Goal: Transaction & Acquisition: Obtain resource

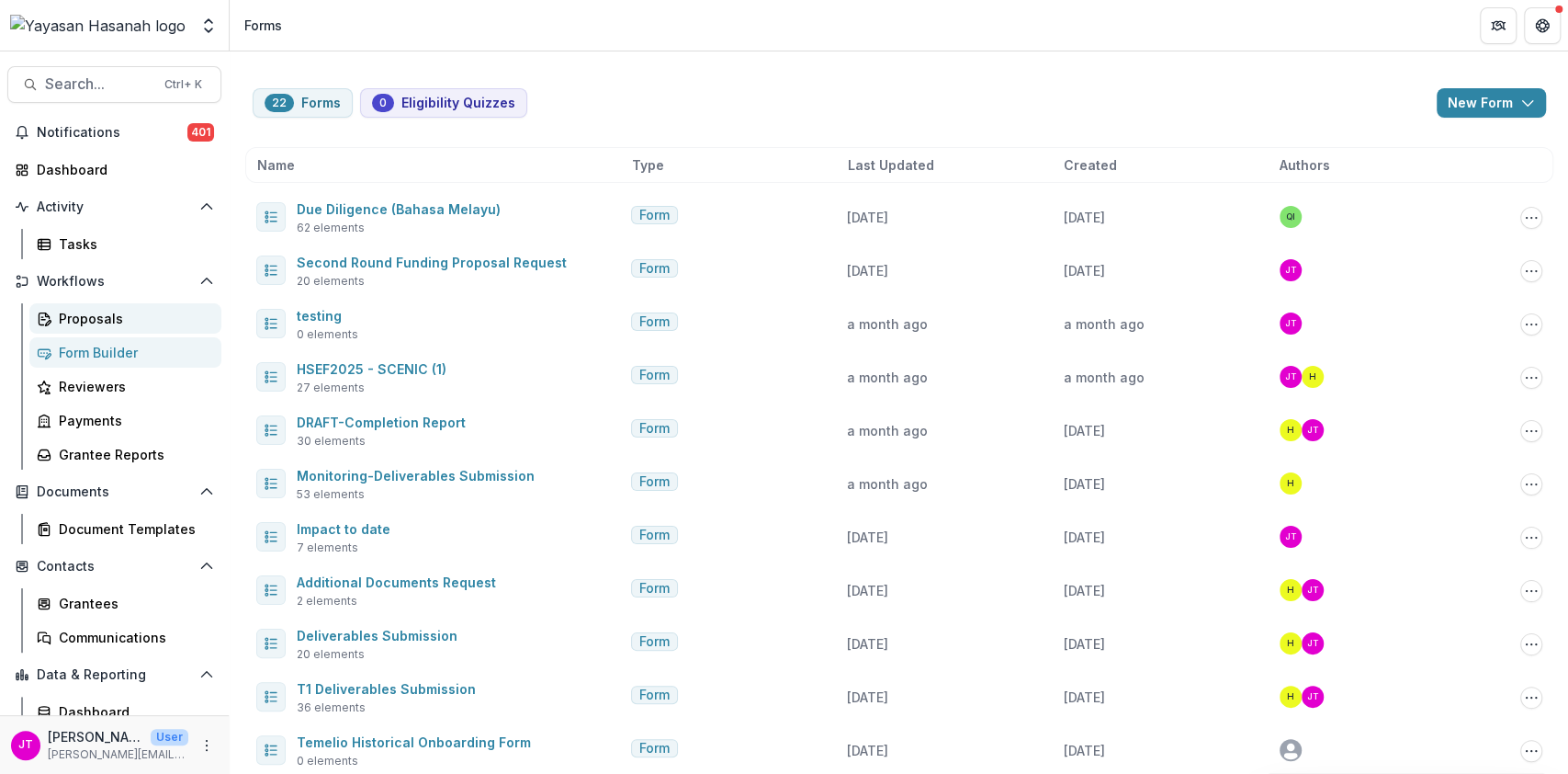
click at [98, 317] on div "Proposals" at bounding box center [133, 318] width 147 height 20
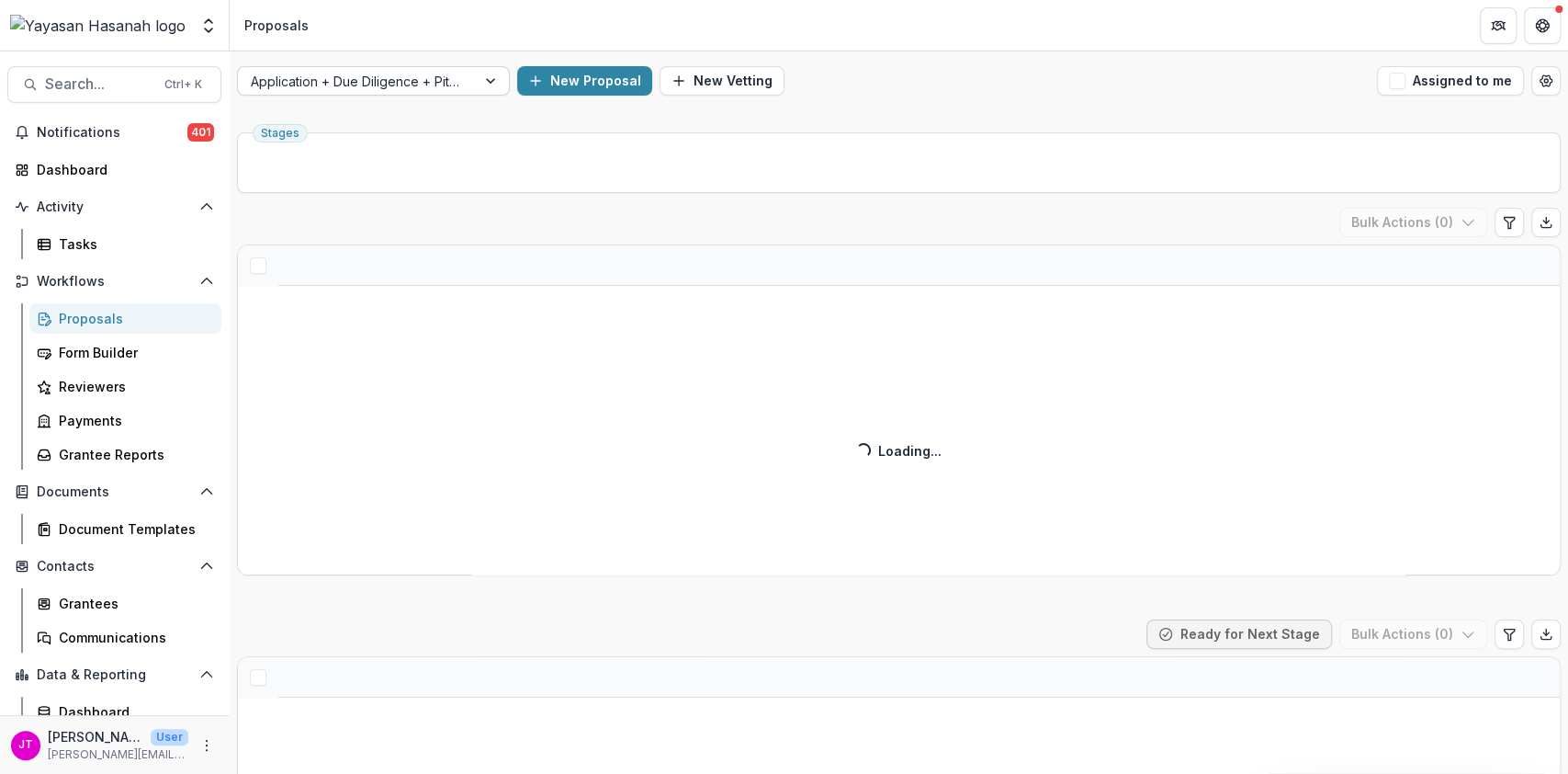
click at [481, 81] on div at bounding box center [492, 81] width 33 height 28
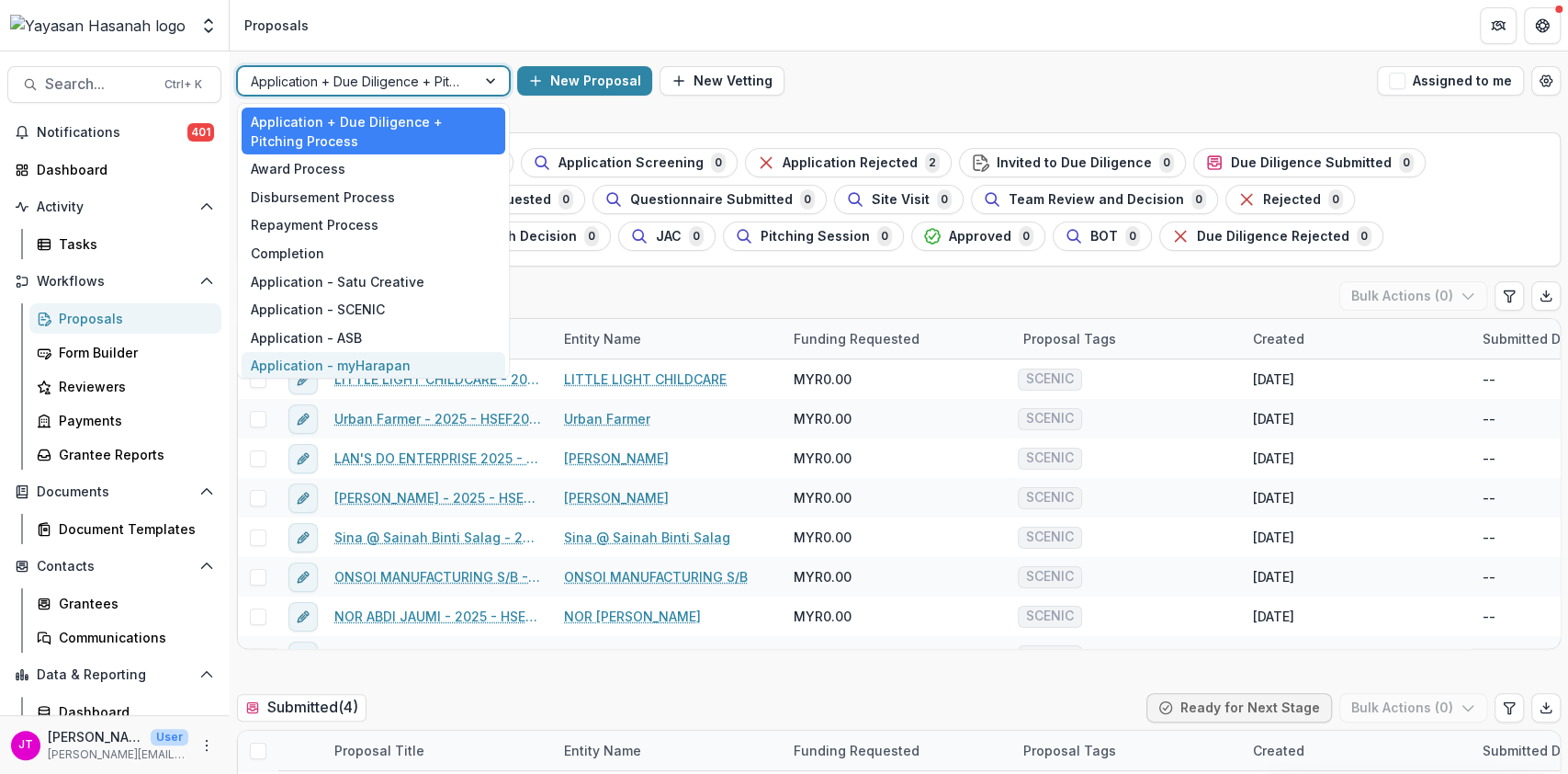
click at [395, 362] on div "Application - myHarapan" at bounding box center [373, 366] width 263 height 29
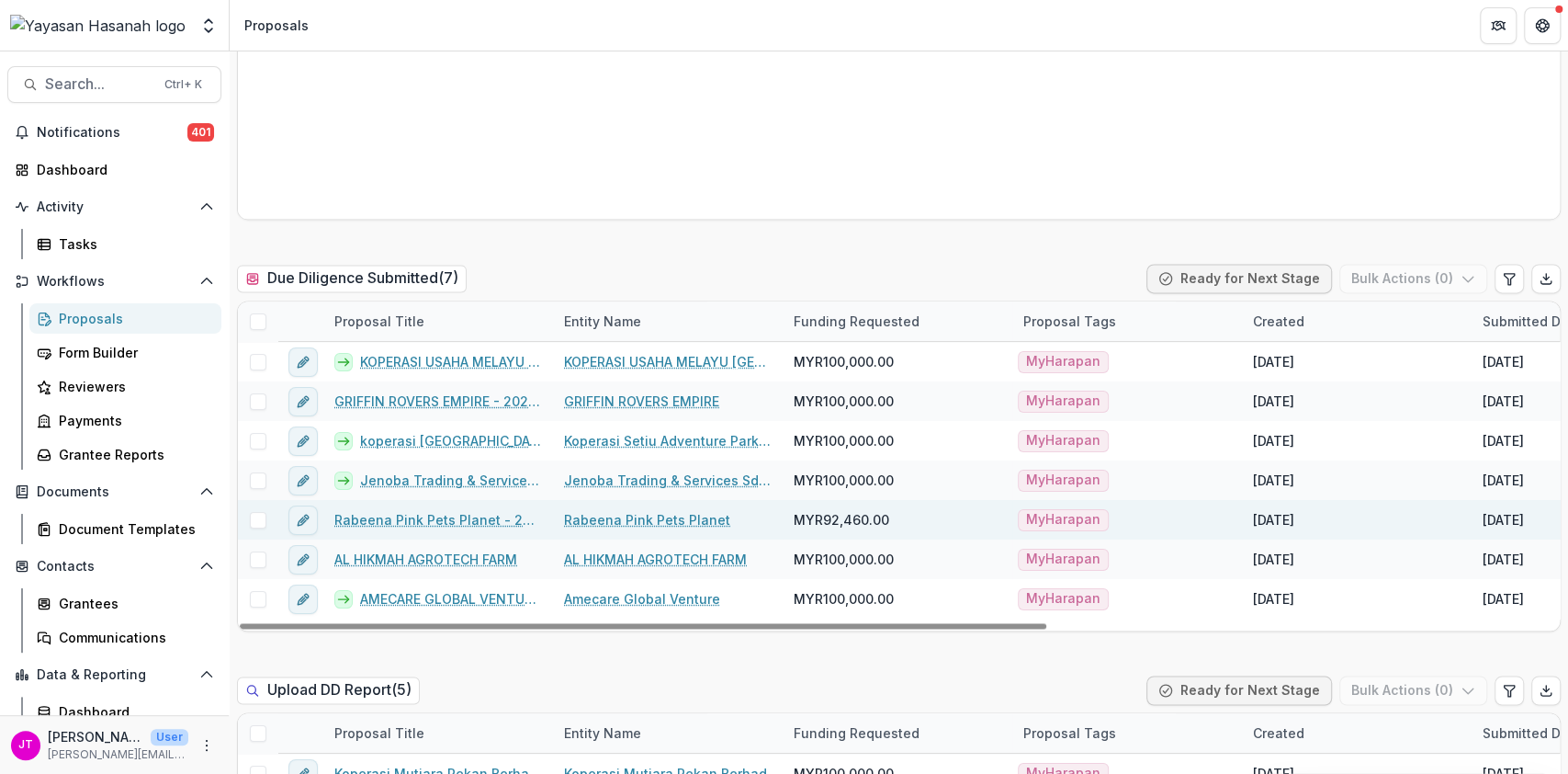
scroll to position [1714, 0]
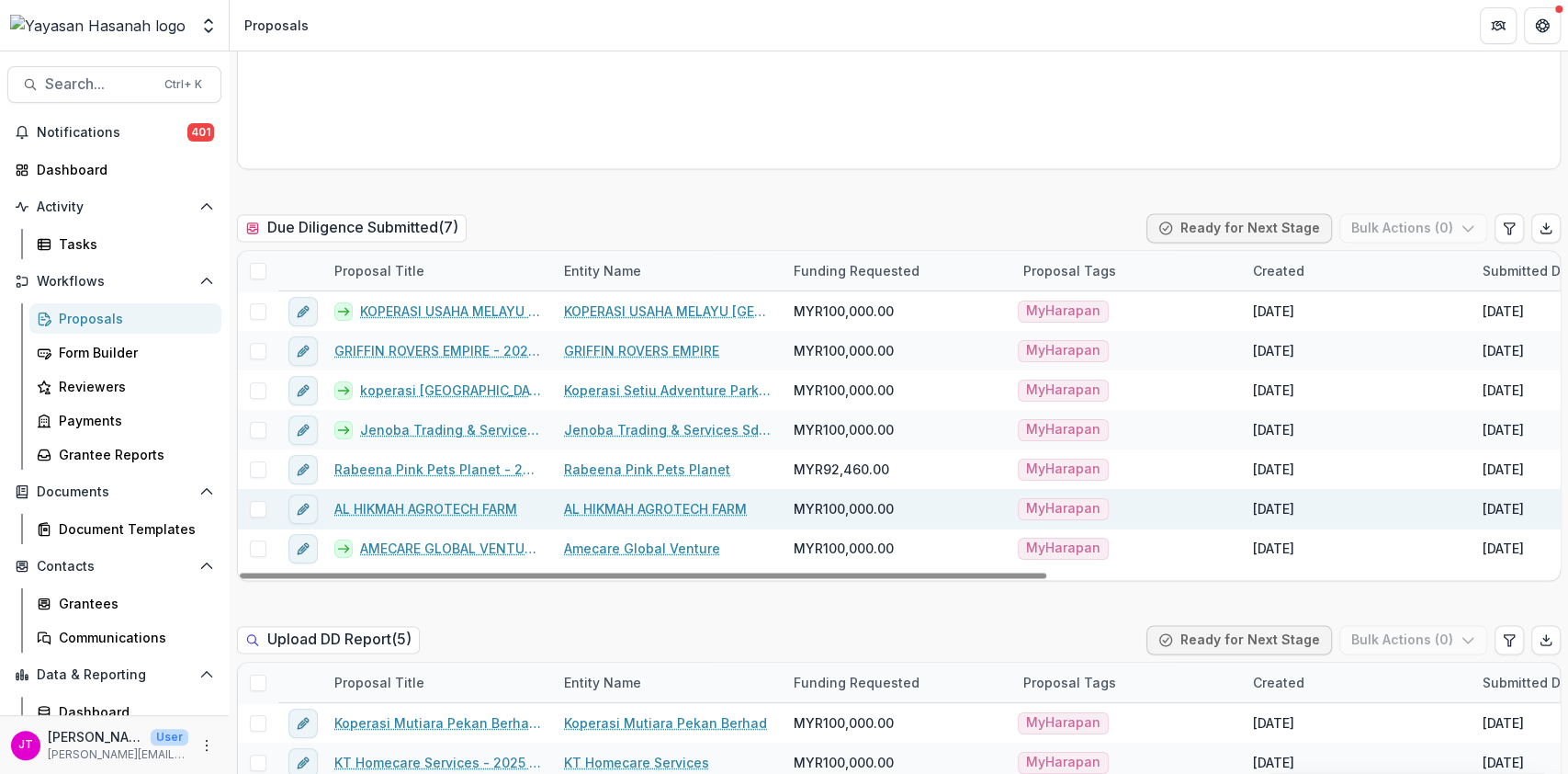
click at [453, 504] on link "AL HIKMAH AGROTECH FARM" at bounding box center [426, 508] width 183 height 20
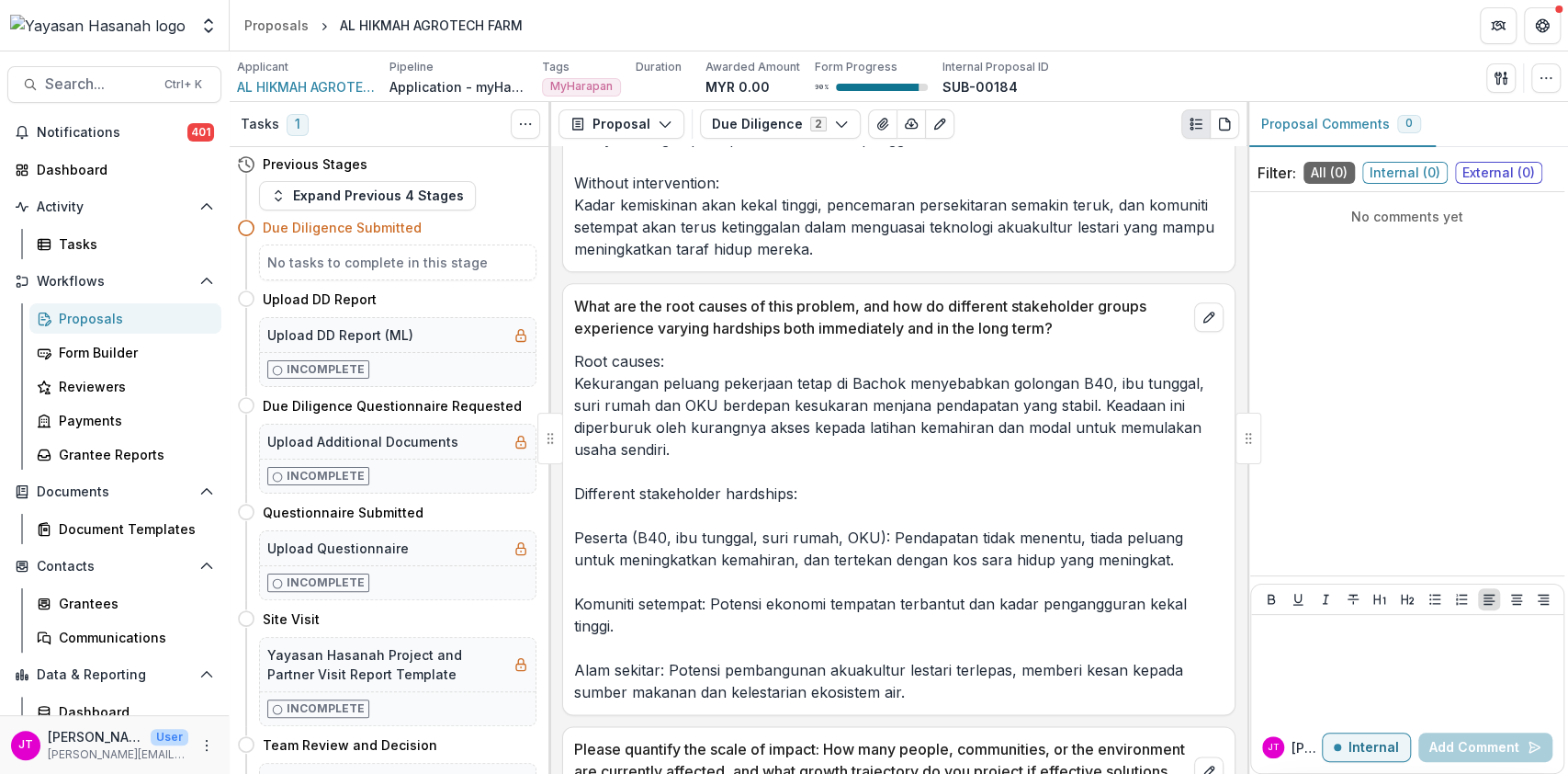
scroll to position [1960, 0]
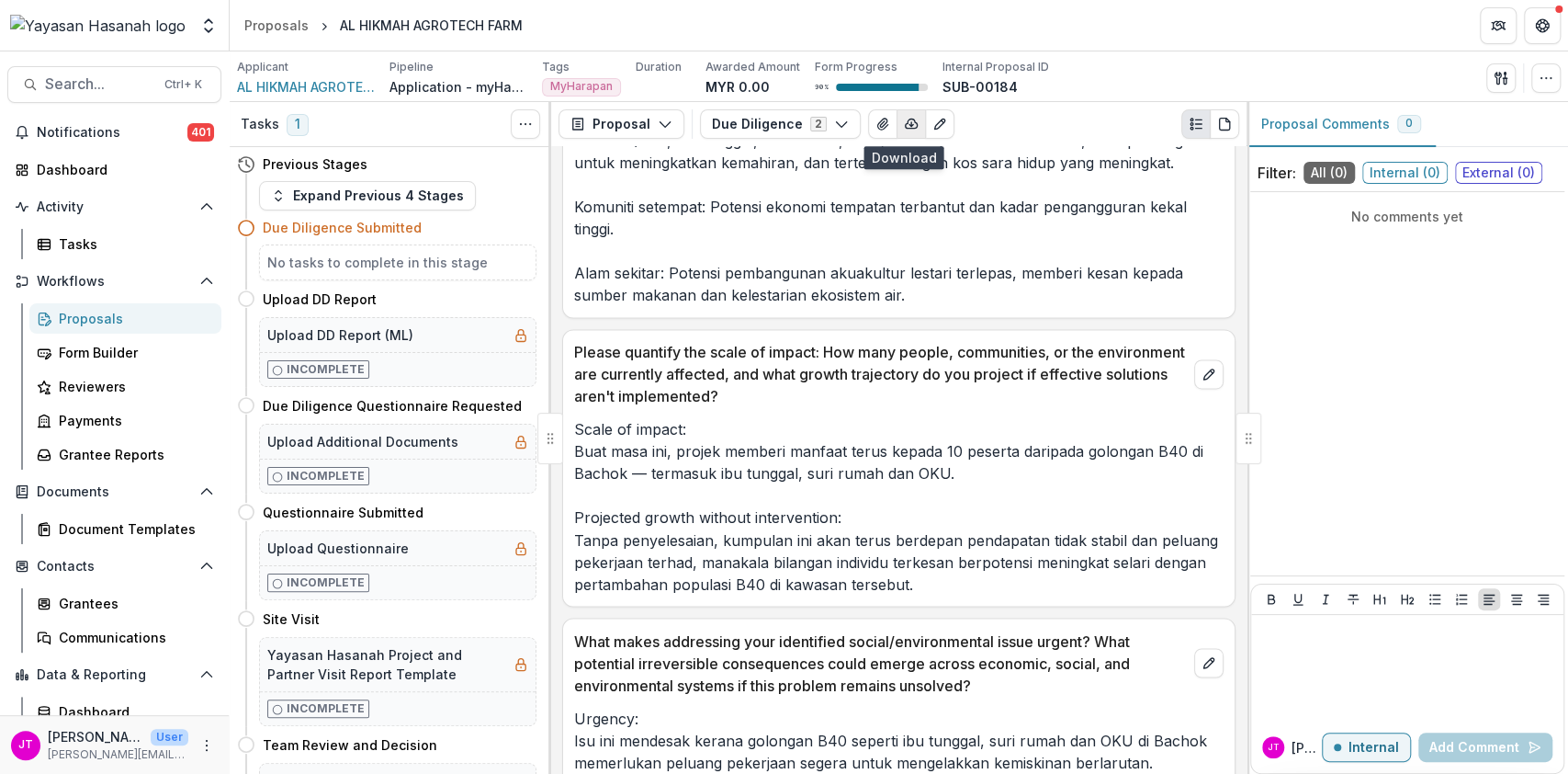
click at [905, 125] on icon "button" at bounding box center [911, 124] width 12 height 9
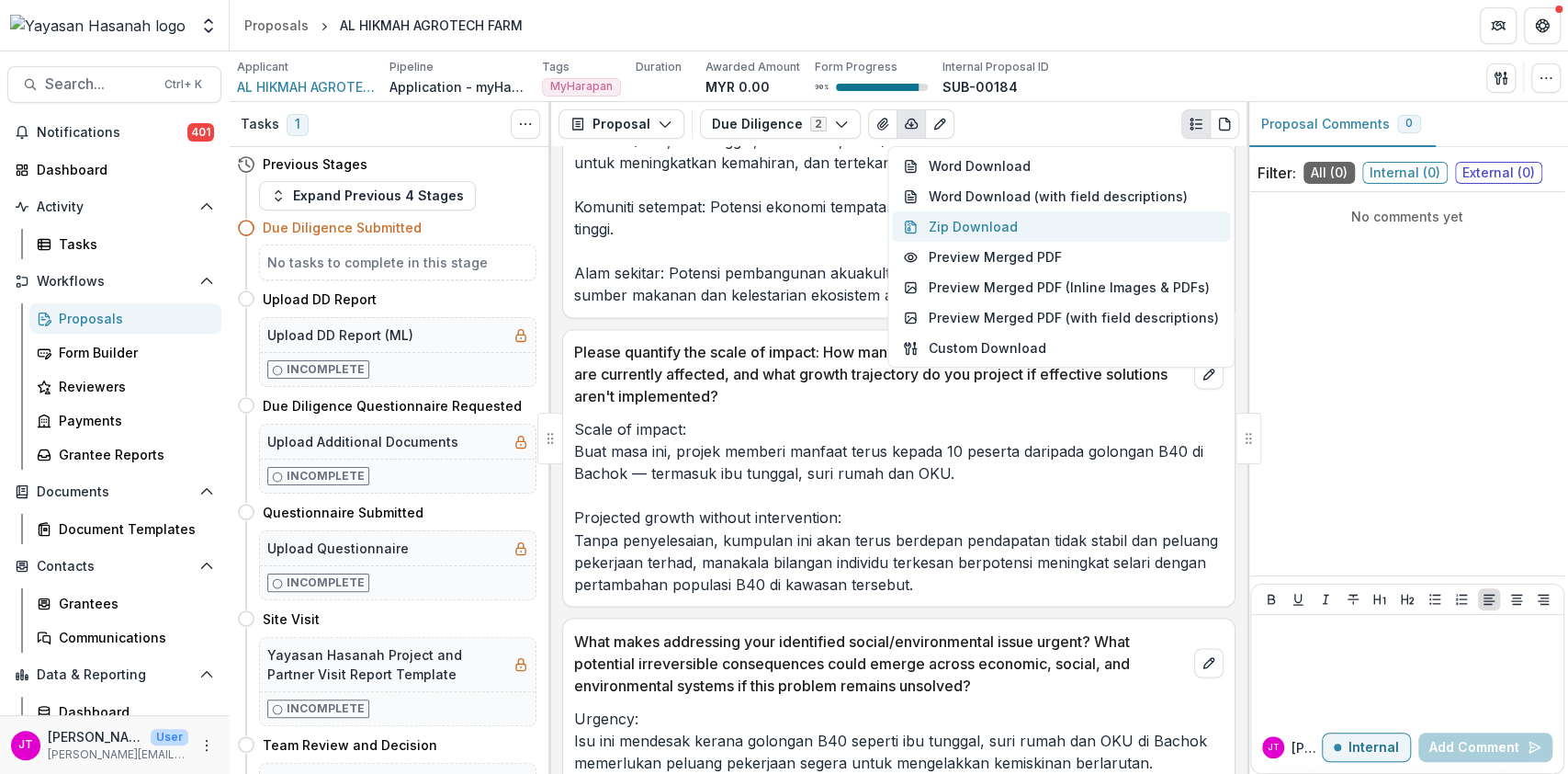
click at [1012, 214] on button "Zip Download" at bounding box center [1061, 226] width 338 height 30
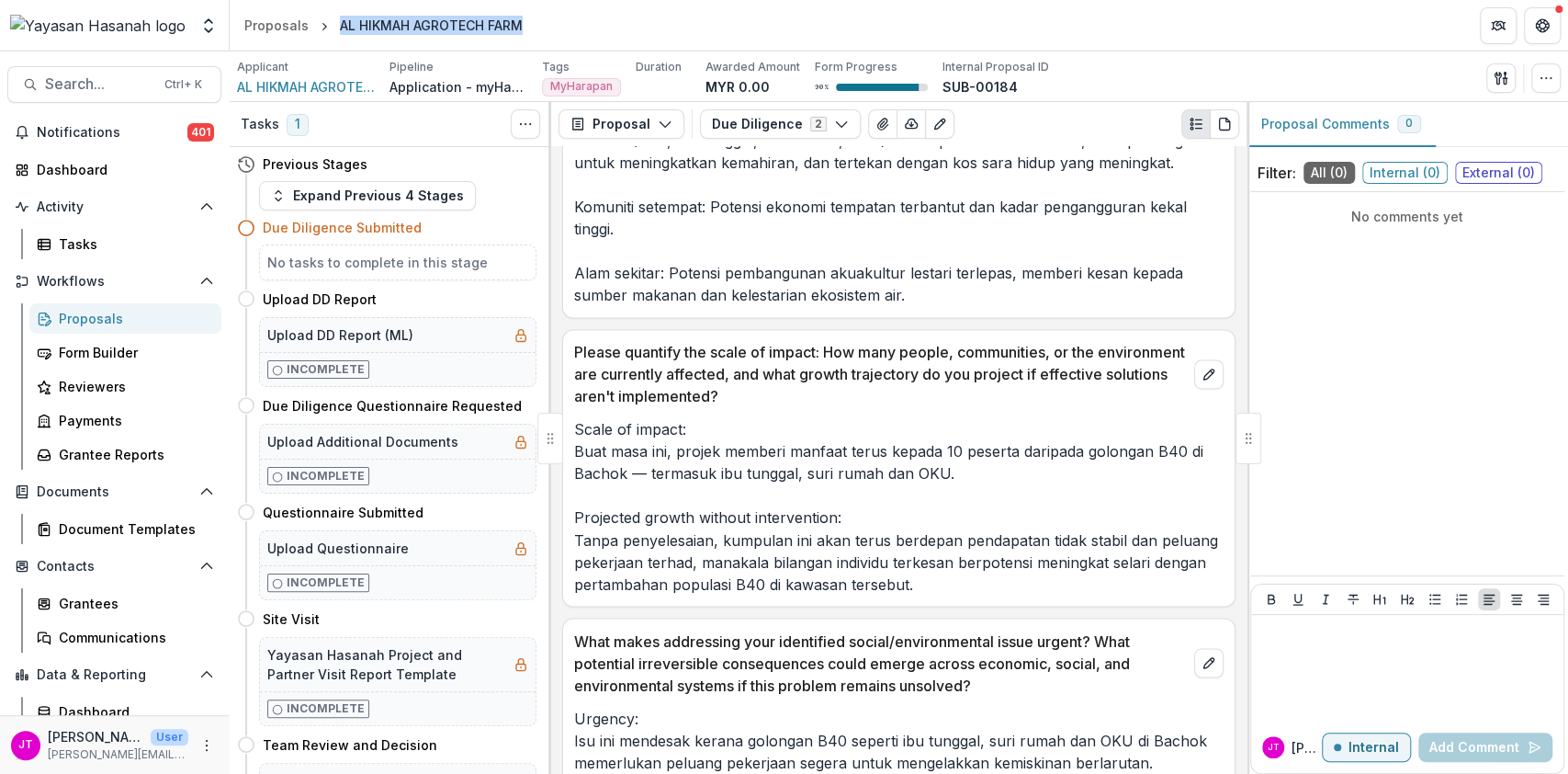
drag, startPoint x: 541, startPoint y: 26, endPoint x: 337, endPoint y: 33, distance: 204.1
click at [337, 33] on header "Proposals AL HIKMAH AGROTECH FARM" at bounding box center [899, 25] width 1338 height 50
copy div "AL HIKMAH AGROTECH FARM"
click at [772, 120] on button "Due Diligence 2" at bounding box center [780, 123] width 161 height 29
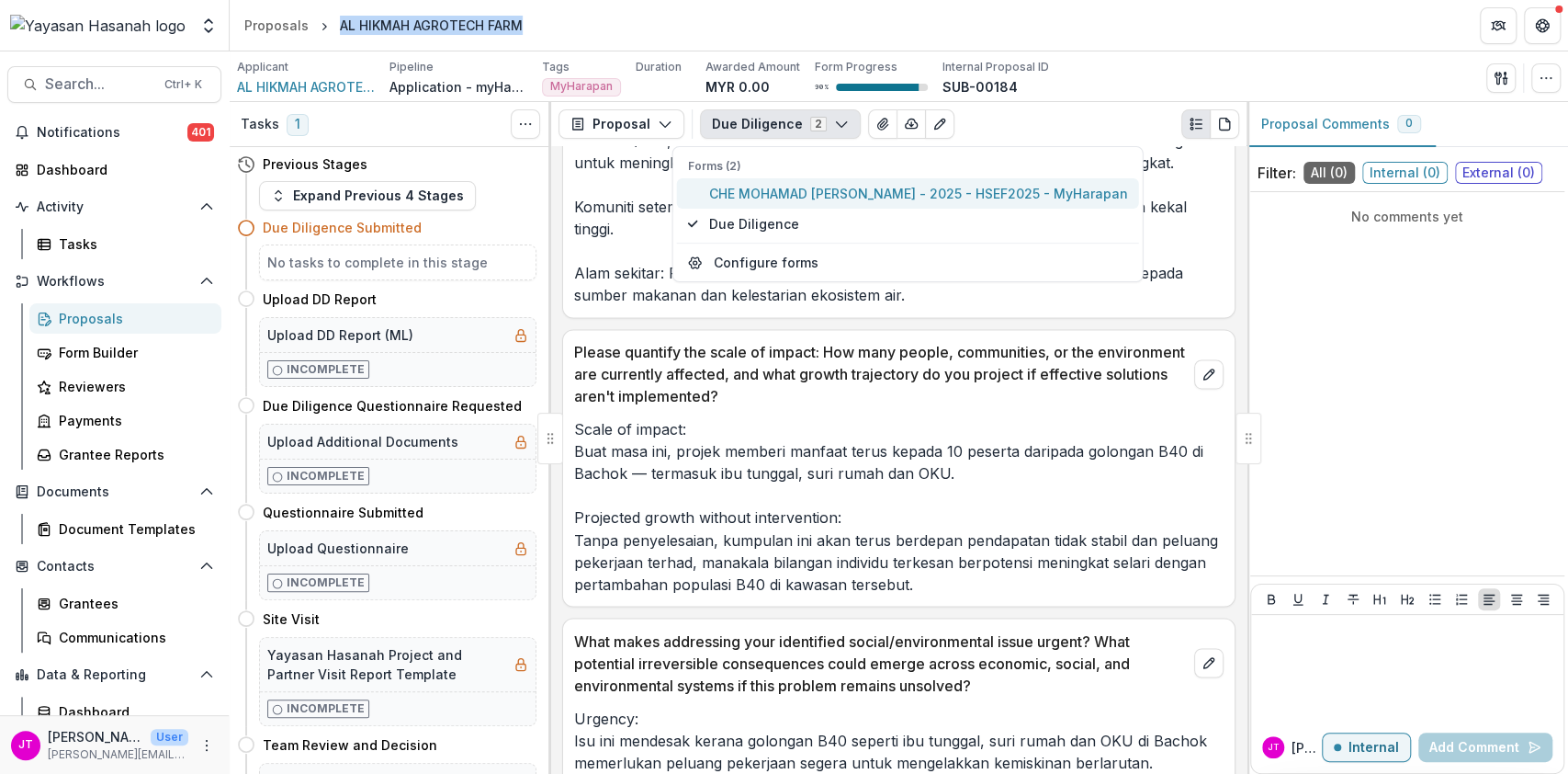
click at [781, 191] on span "CHE MOHAMAD [PERSON_NAME] - 2025 - HSEF2025 - MyHarapan" at bounding box center [918, 193] width 419 height 20
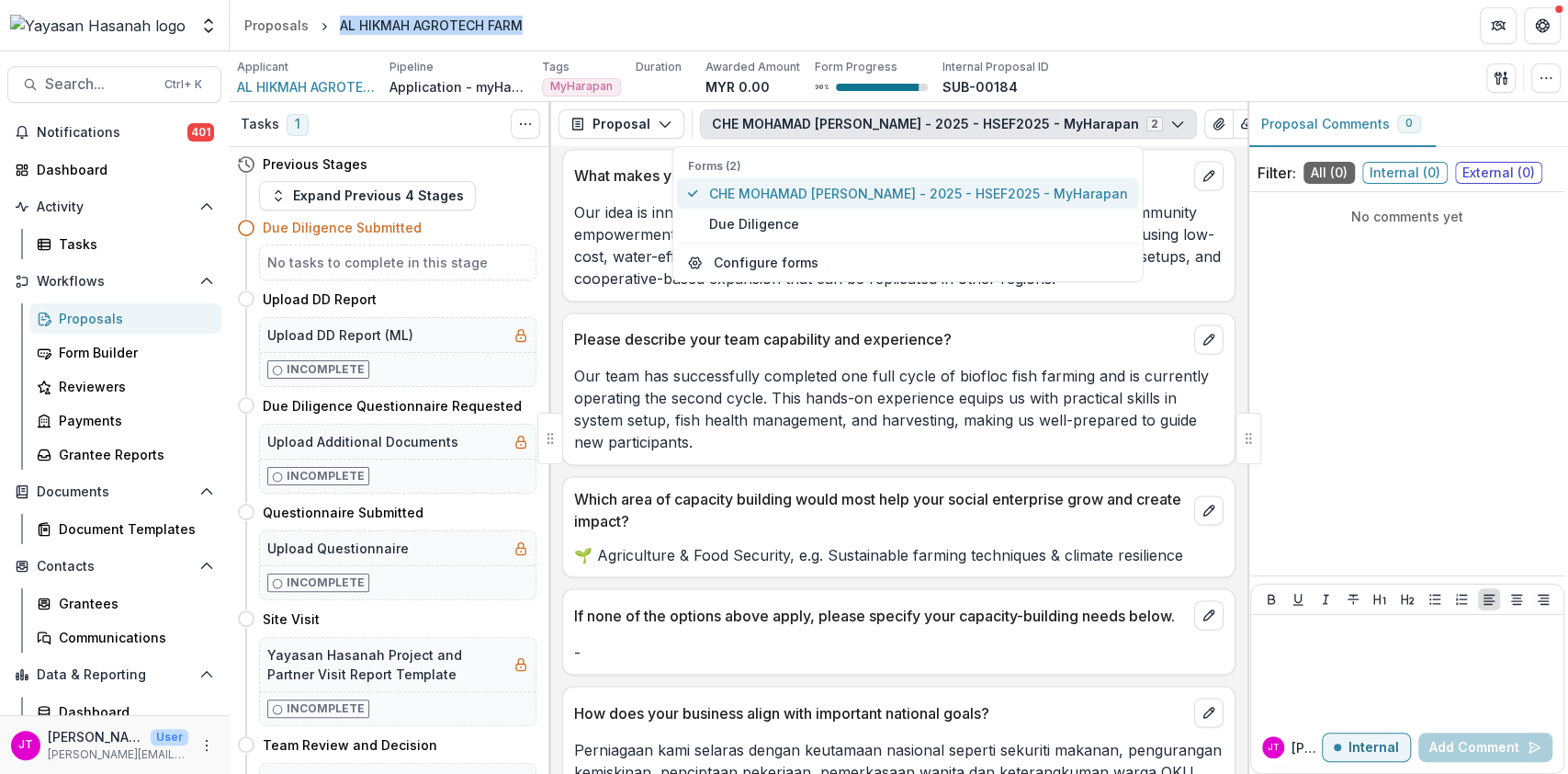
scroll to position [2259, 0]
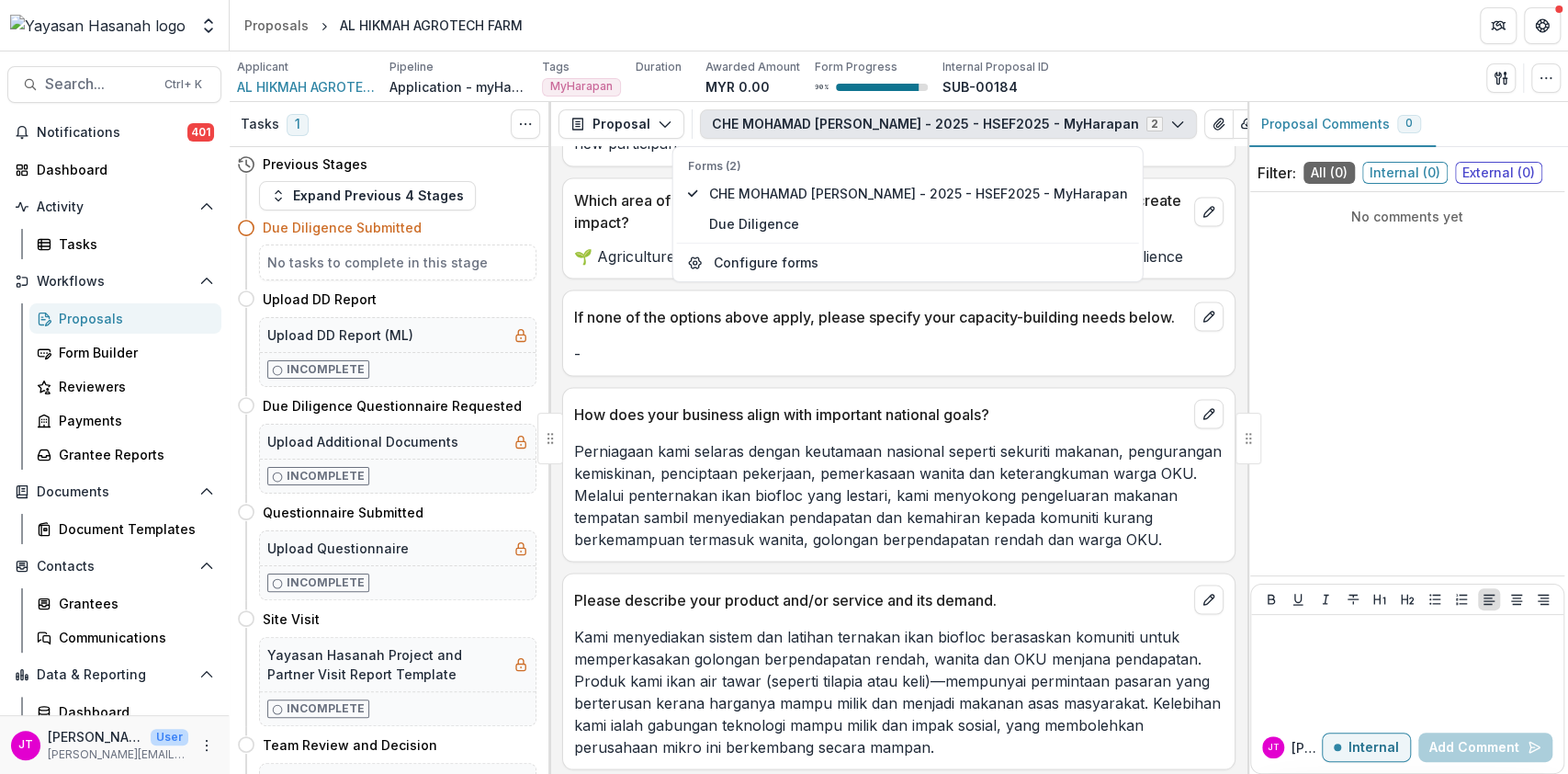
click at [934, 358] on p "-" at bounding box center [899, 353] width 650 height 22
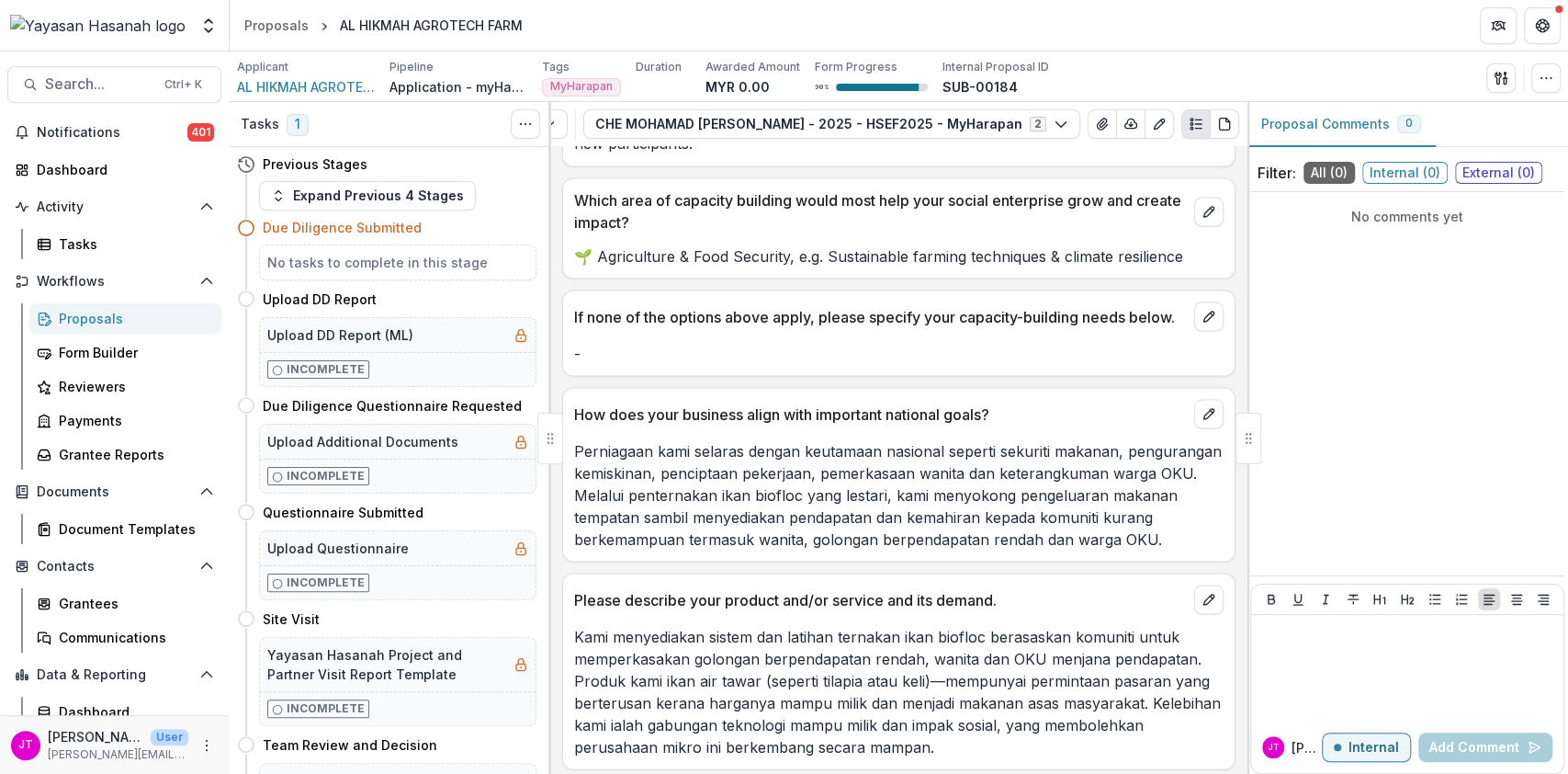
scroll to position [0, 210]
click at [1127, 132] on button "button" at bounding box center [1130, 123] width 29 height 29
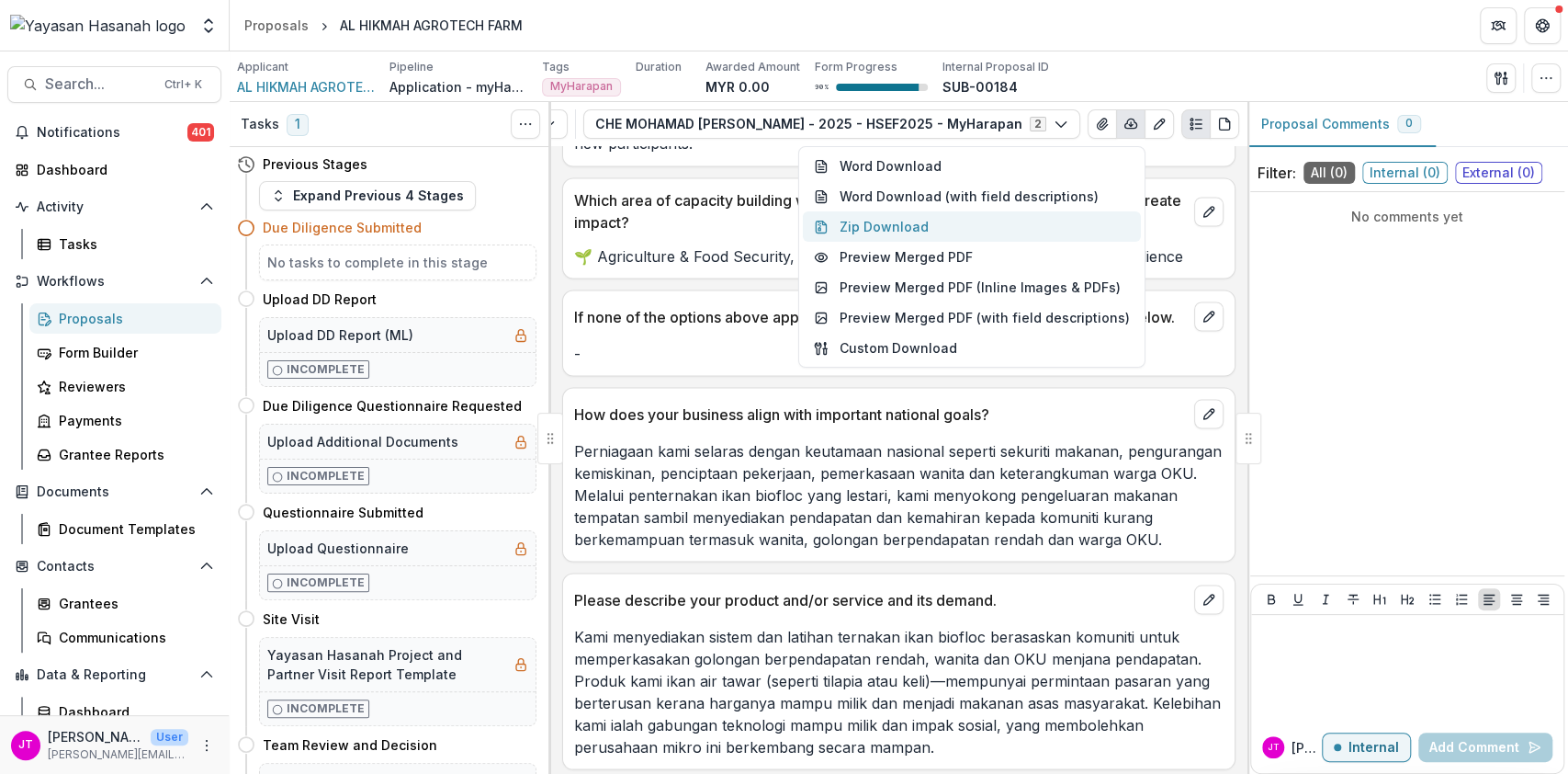
click at [1053, 216] on button "Zip Download" at bounding box center [972, 226] width 338 height 30
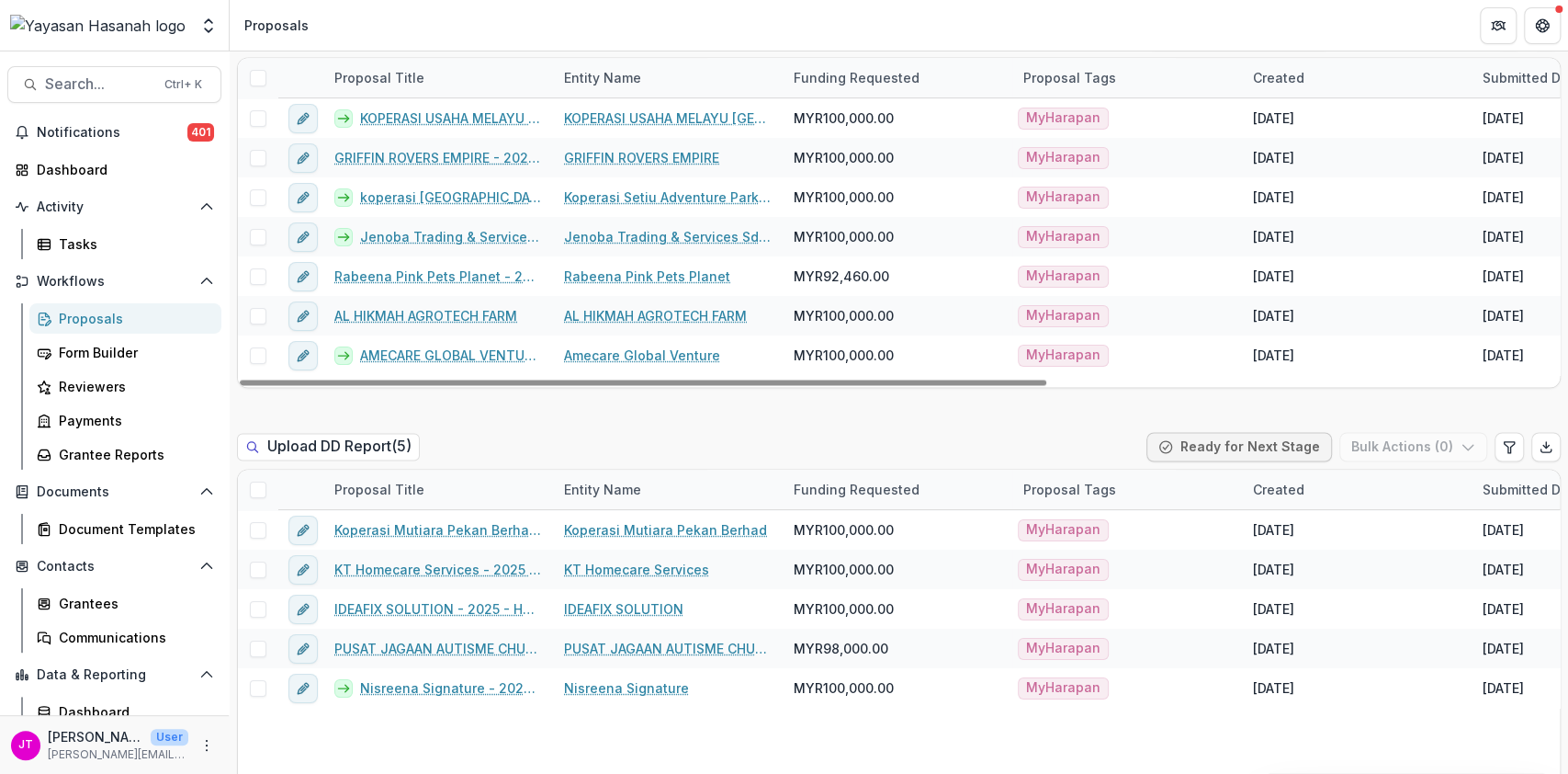
scroll to position [1960, 0]
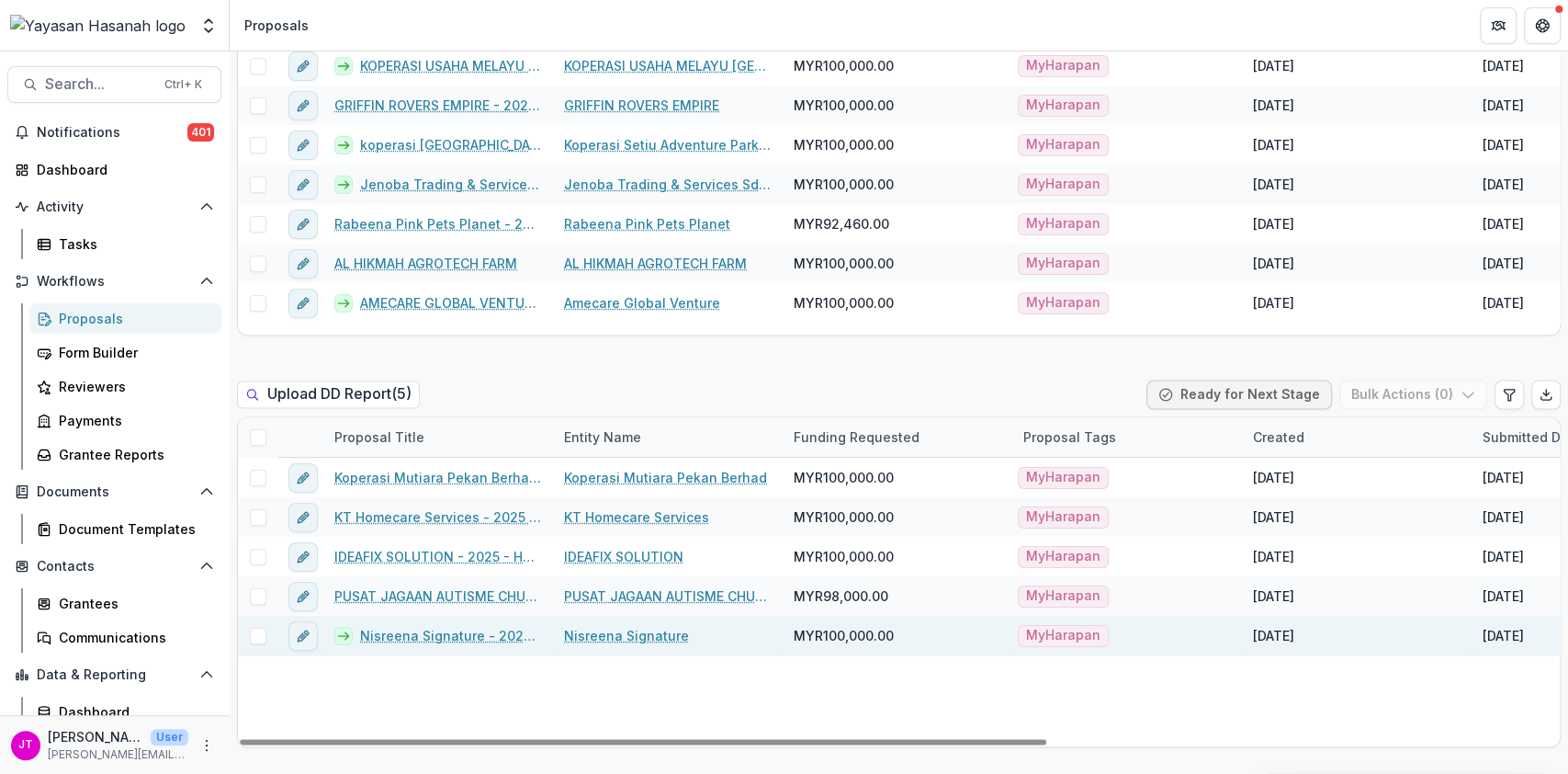
click at [421, 629] on link "Nisreena Signature - 2025 - HSEF2025 - MyHarapan" at bounding box center [451, 635] width 182 height 20
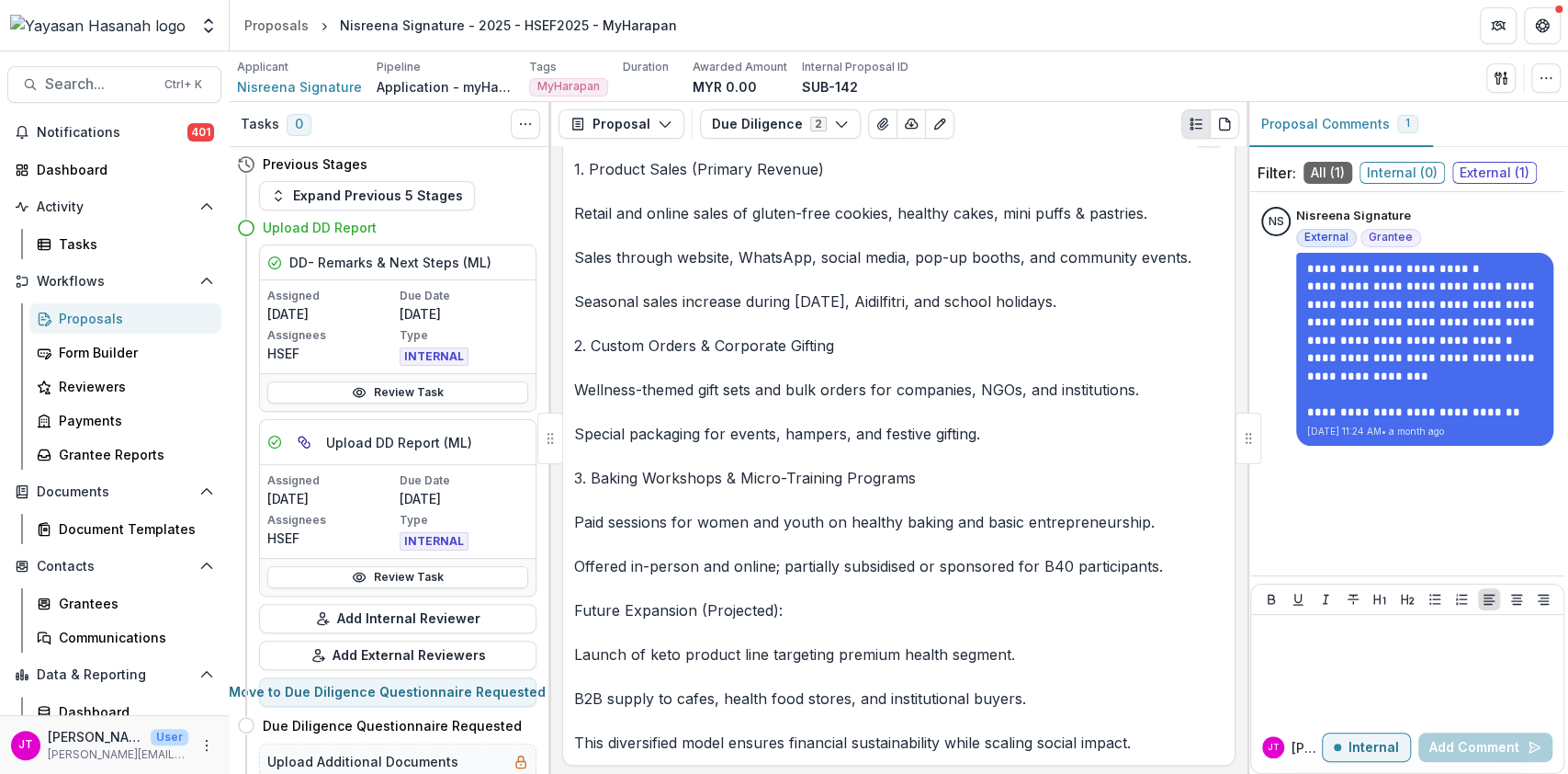
scroll to position [6616, 0]
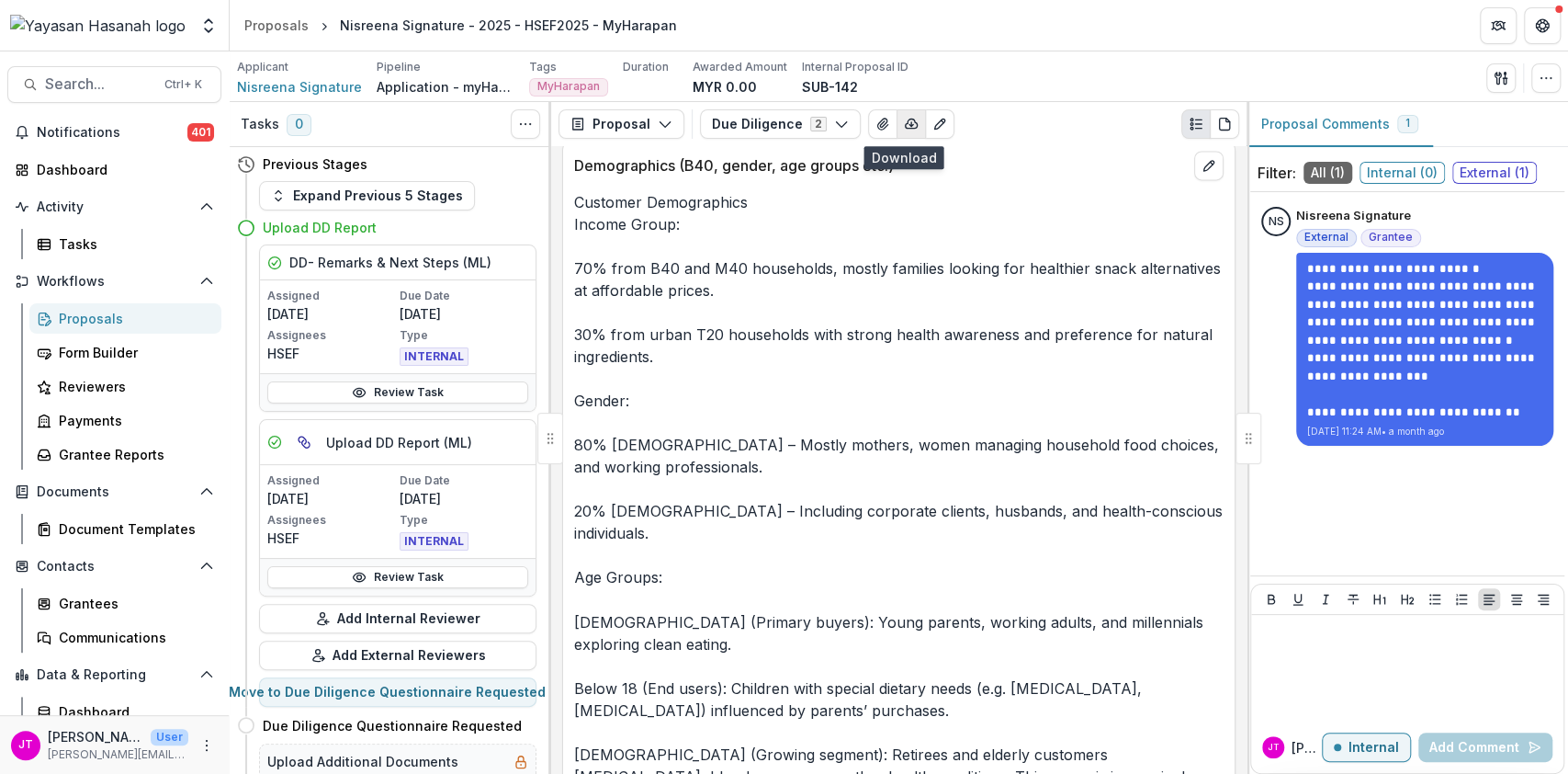
click at [906, 129] on icon "button" at bounding box center [911, 124] width 15 height 15
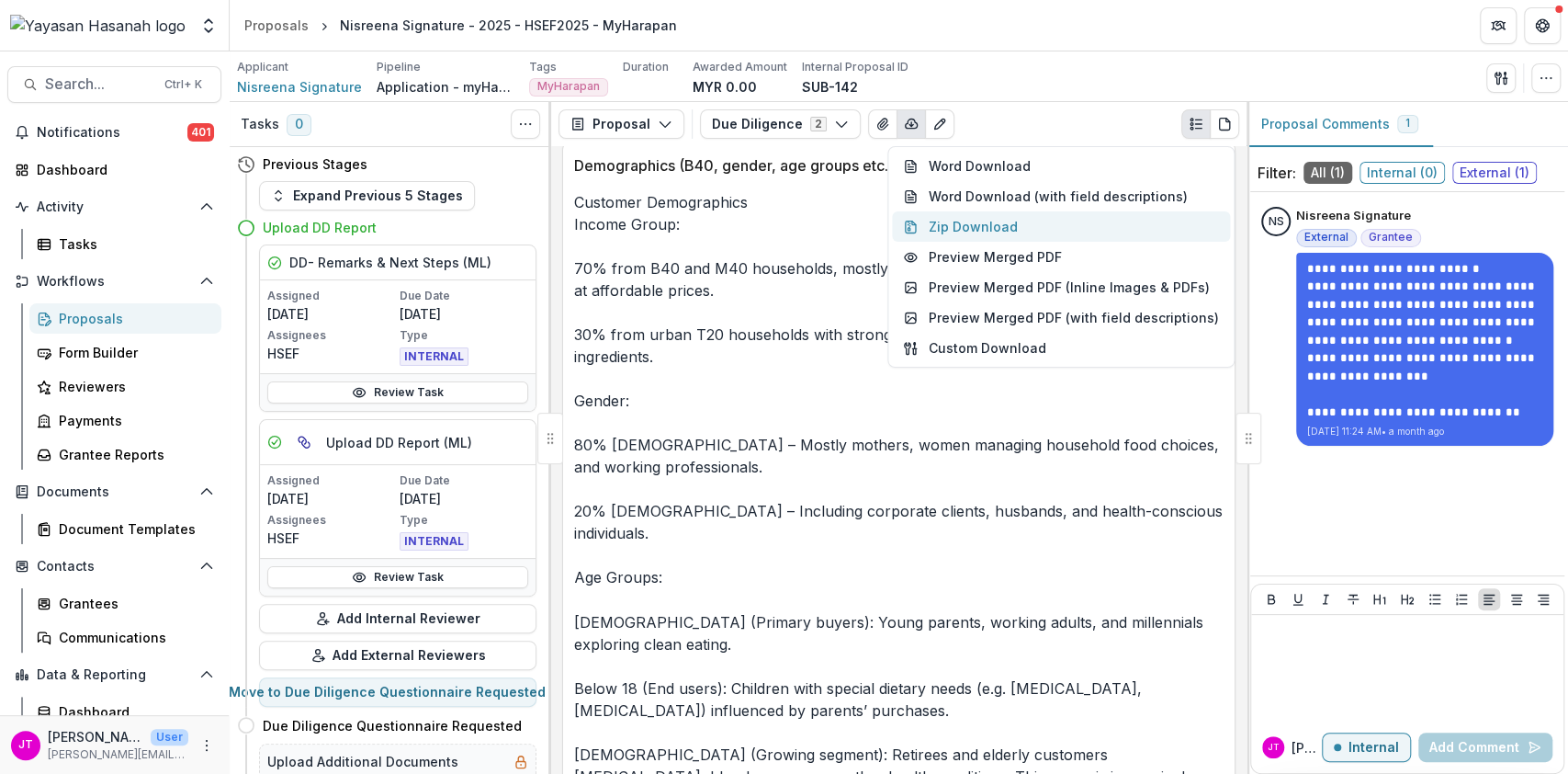
click at [1001, 224] on button "Zip Download" at bounding box center [1061, 226] width 338 height 30
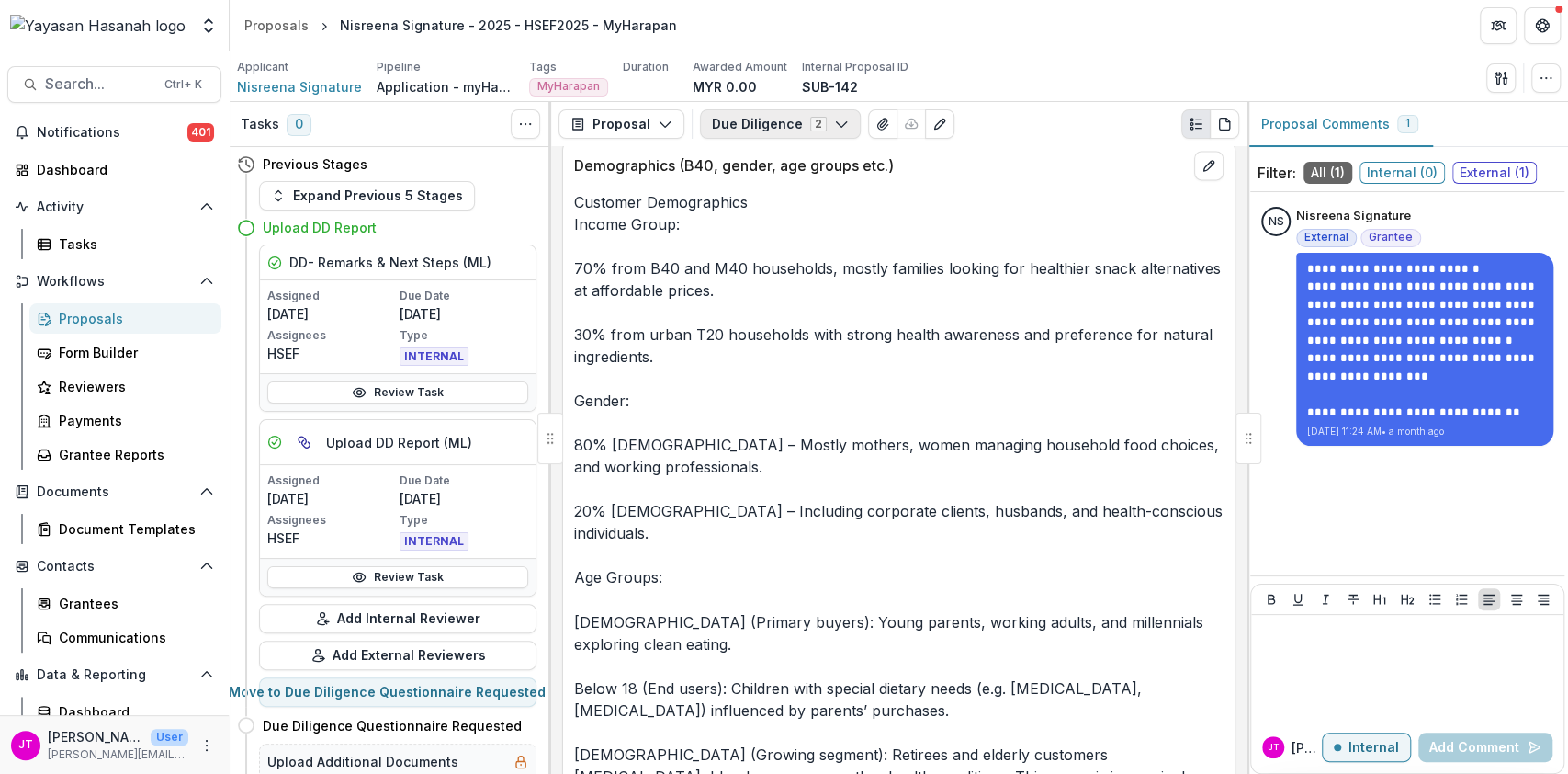
click at [794, 128] on button "Due Diligence 2" at bounding box center [780, 123] width 161 height 29
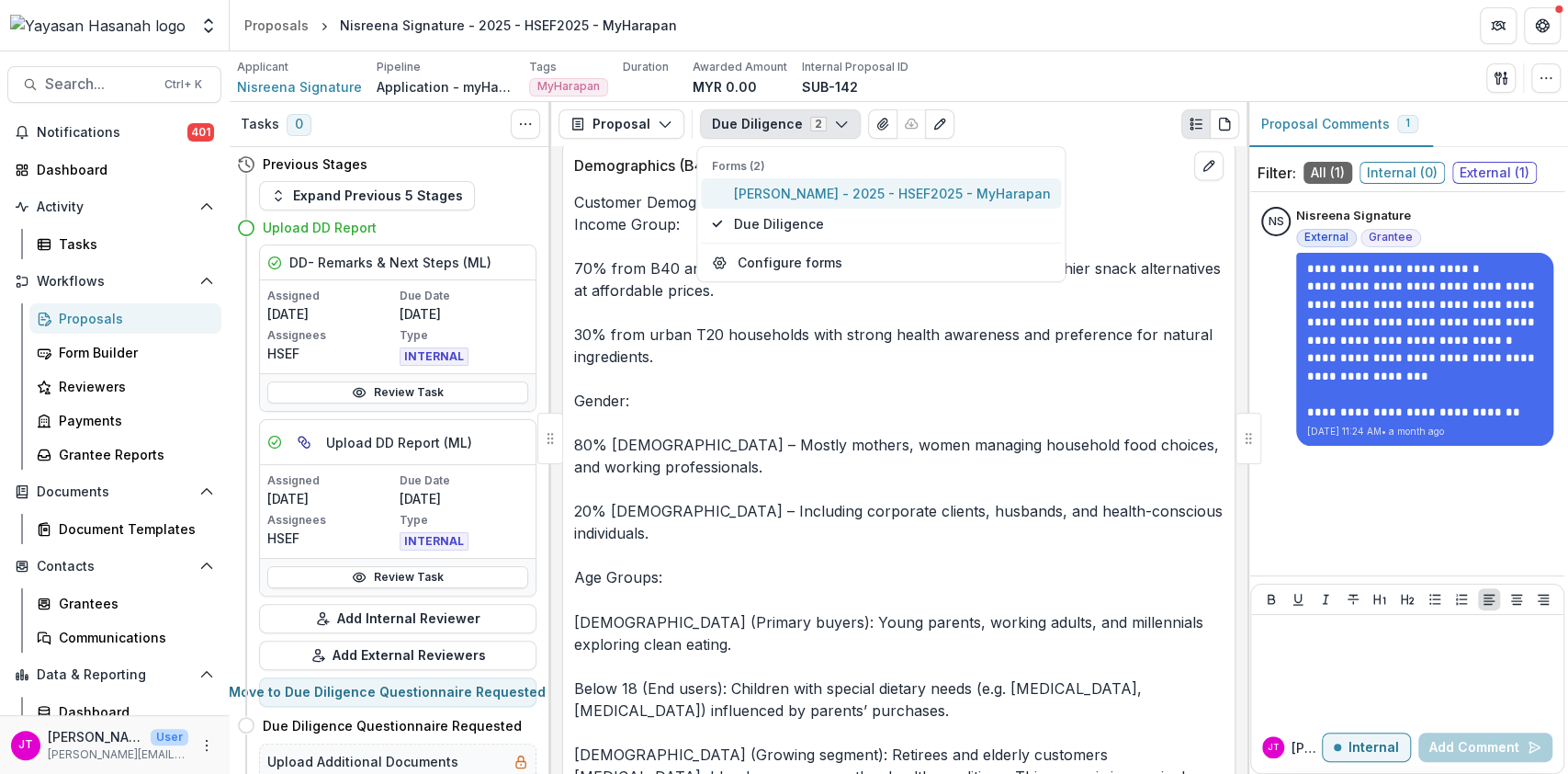
click at [791, 194] on span "[PERSON_NAME] - 2025 - HSEF2025 - MyHarapan" at bounding box center [891, 193] width 317 height 20
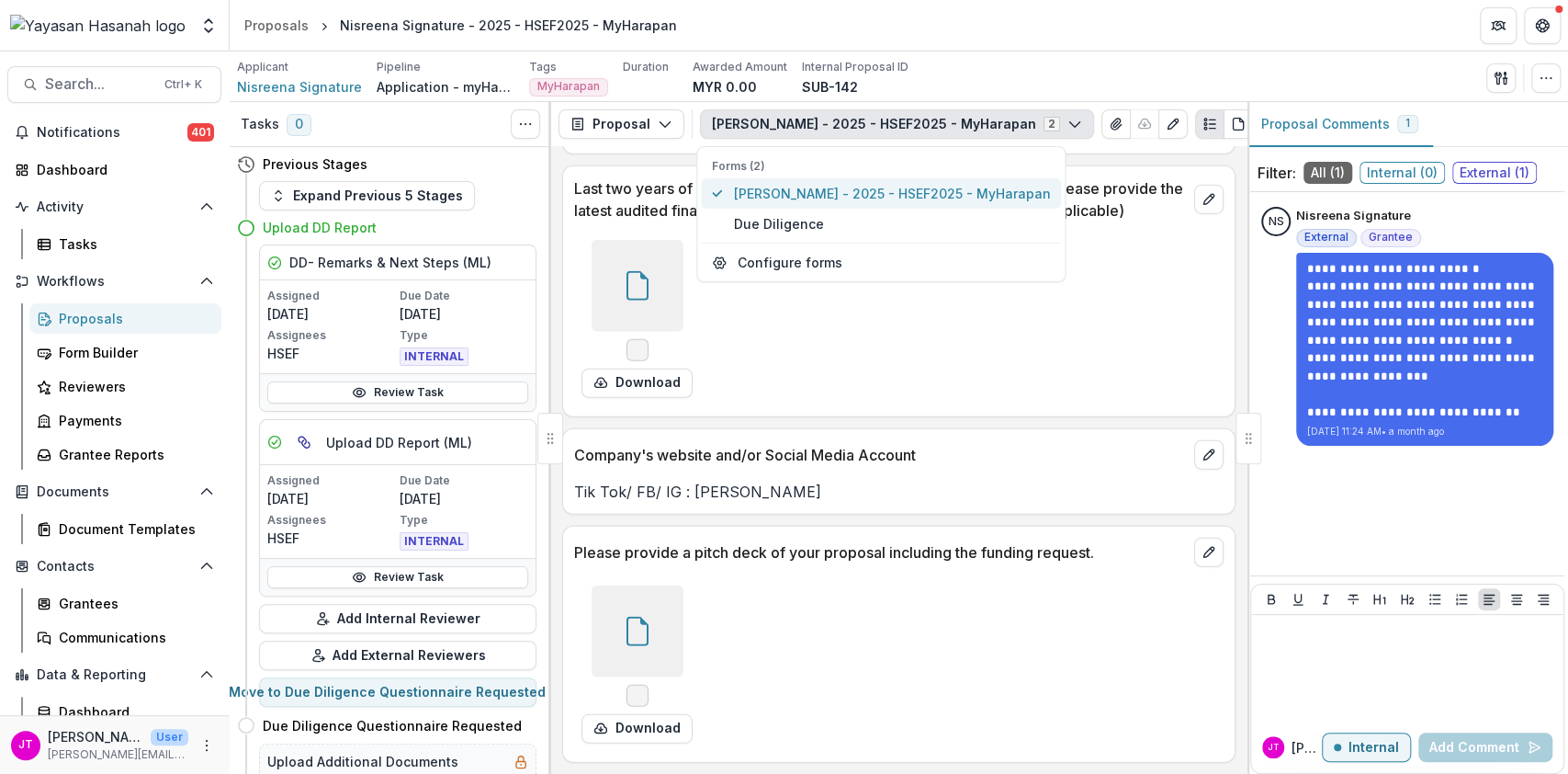
scroll to position [3232, 0]
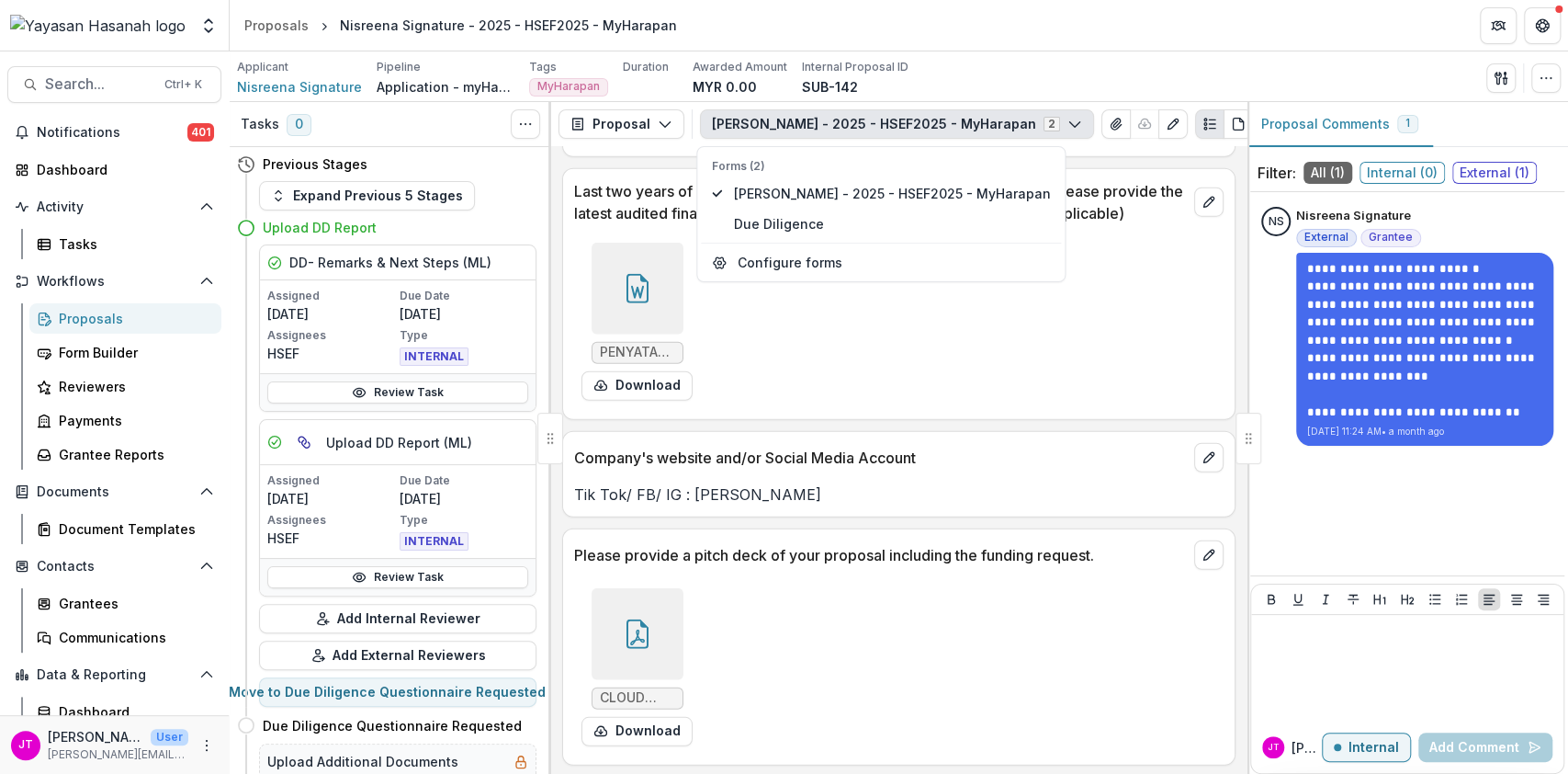
click at [875, 349] on div "PENYATA PENDAPATAN & KUNCI KIRA-KIRA.docx Download" at bounding box center [849, 321] width 551 height 173
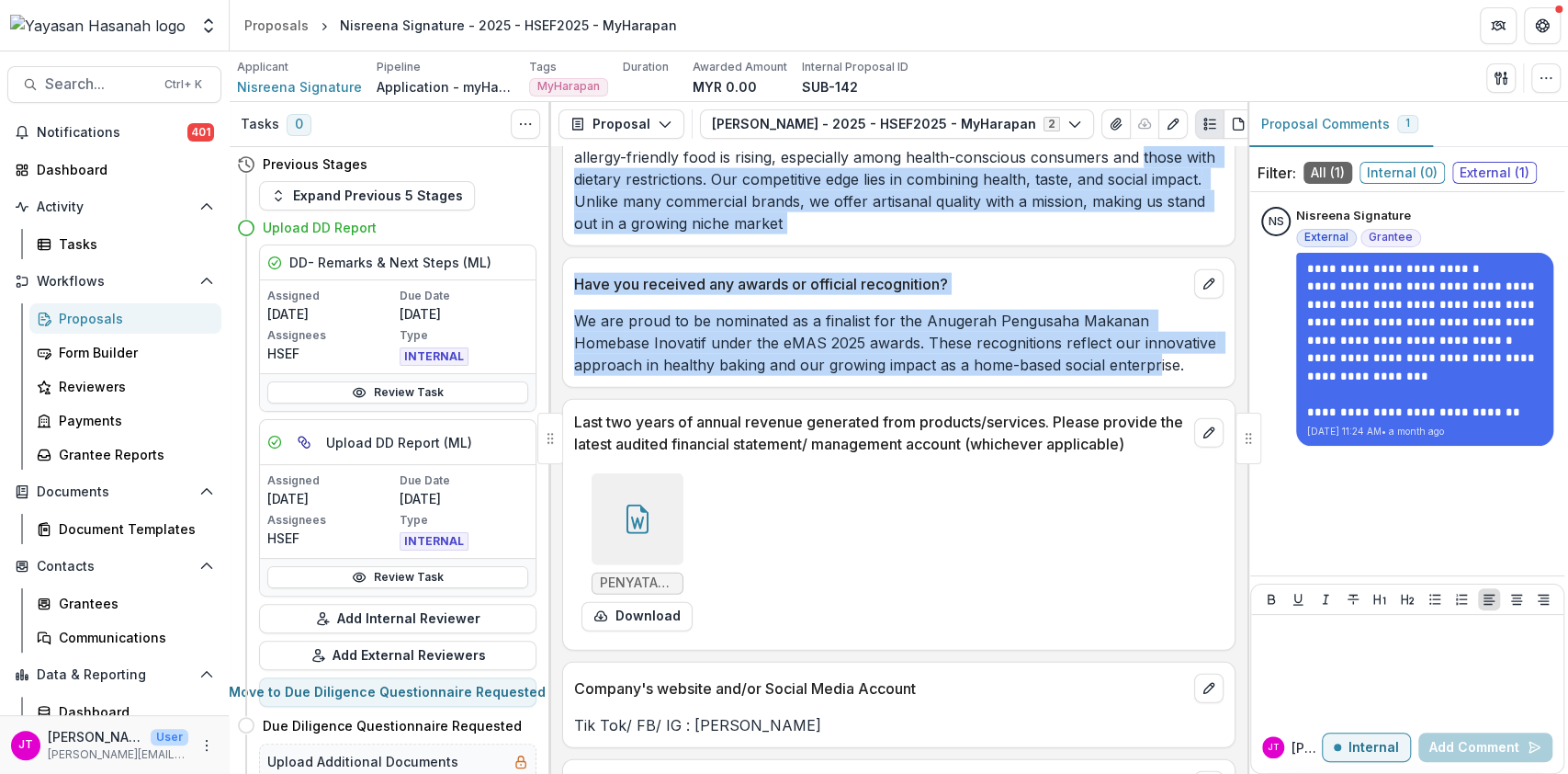
scroll to position [2945, 0]
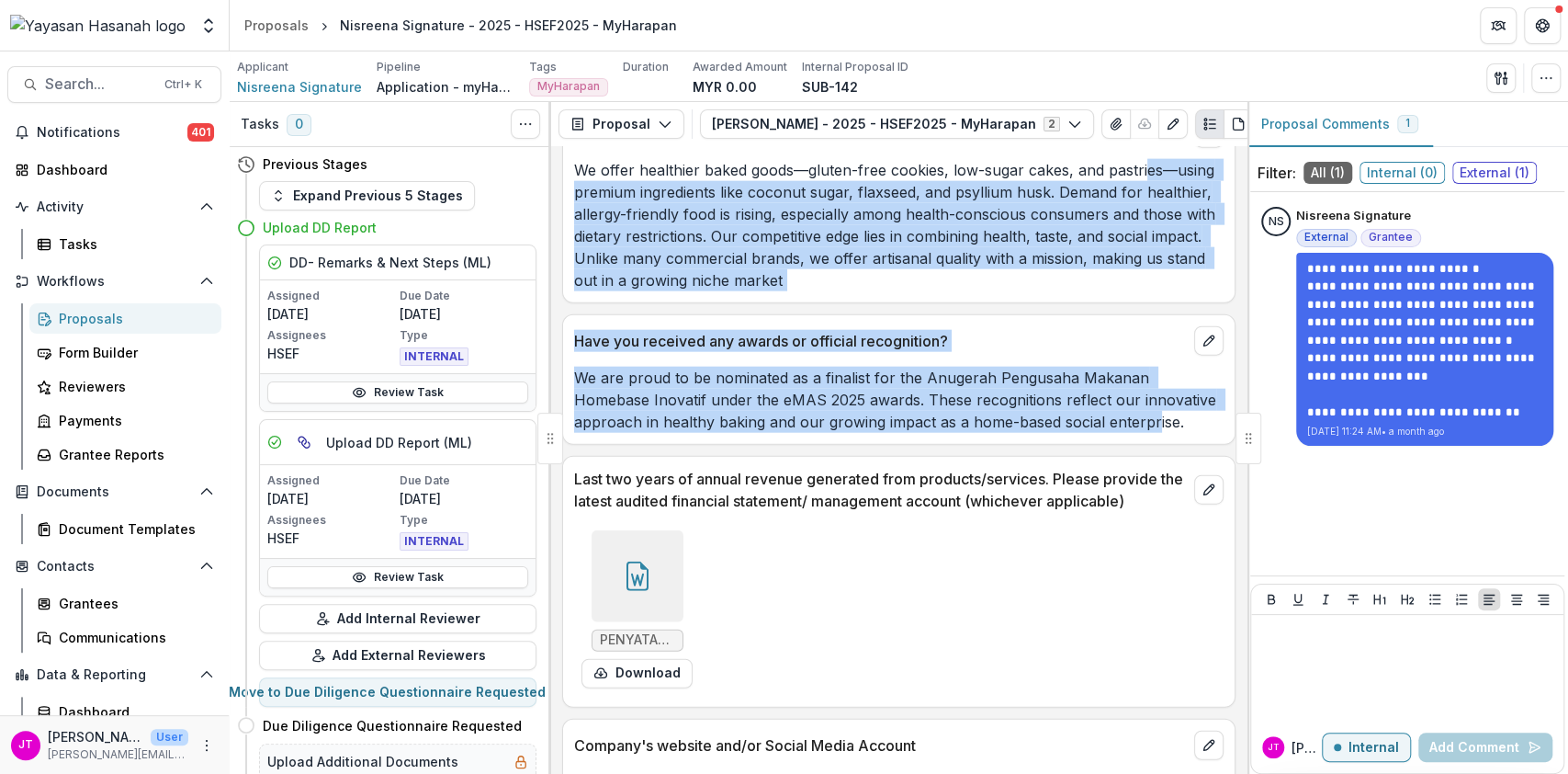
drag, startPoint x: 1070, startPoint y: 149, endPoint x: 1143, endPoint y: 153, distance: 73.1
click at [1143, 153] on div "**********" at bounding box center [898, 459] width 695 height 627
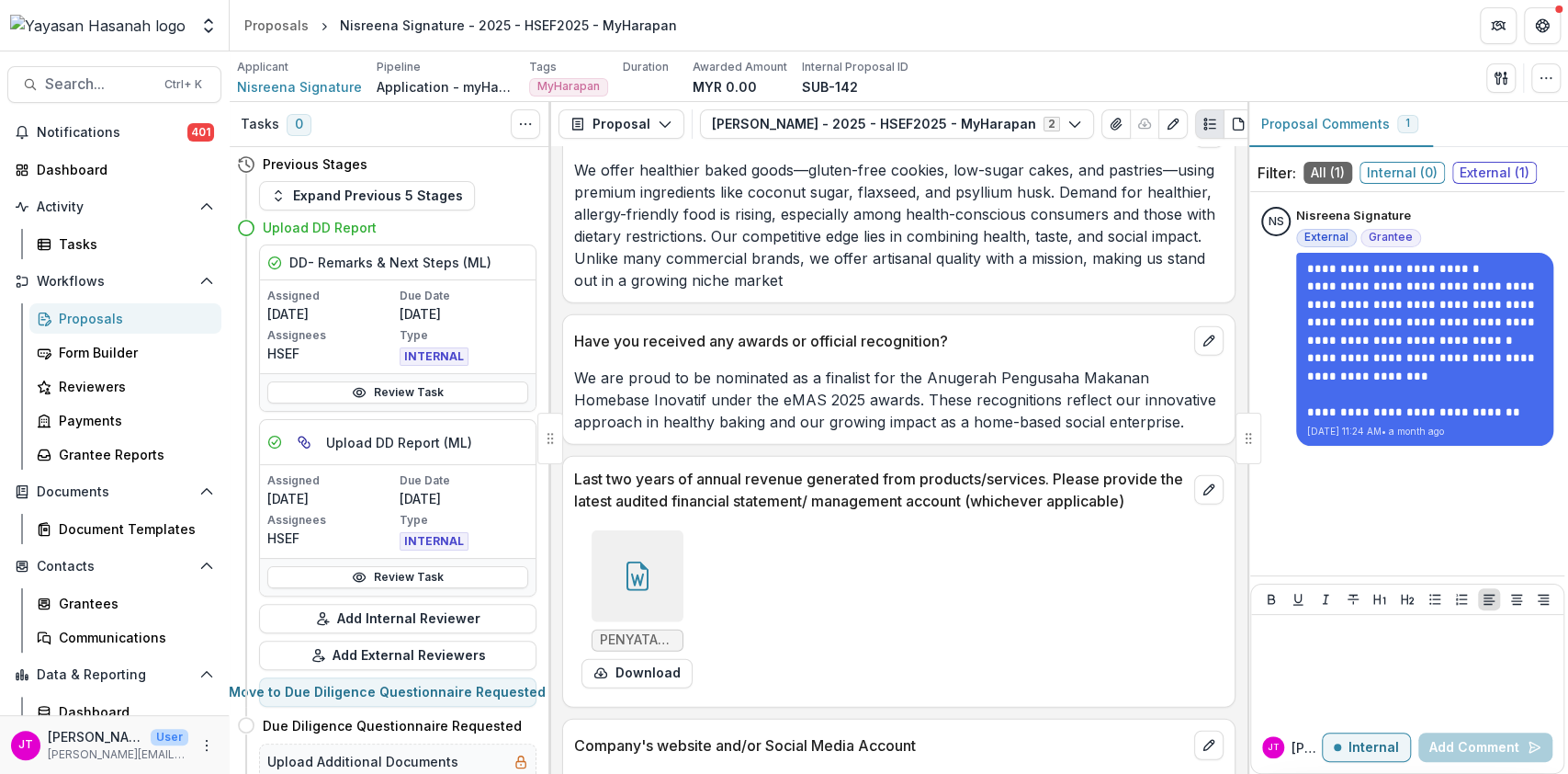
drag, startPoint x: 1051, startPoint y: 144, endPoint x: 1123, endPoint y: 144, distance: 72.0
click at [1123, 144] on div "Proposal Proposal Payments Reports Grant Agreements Board Summaries Bank Detail…" at bounding box center [898, 123] width 695 height 44
click at [858, 195] on p "We offer healthier baked goods—gluten-free cookies, low-sugar cakes, and pastri…" at bounding box center [899, 225] width 650 height 133
click at [1131, 120] on icon "button" at bounding box center [1131, 124] width 15 height 15
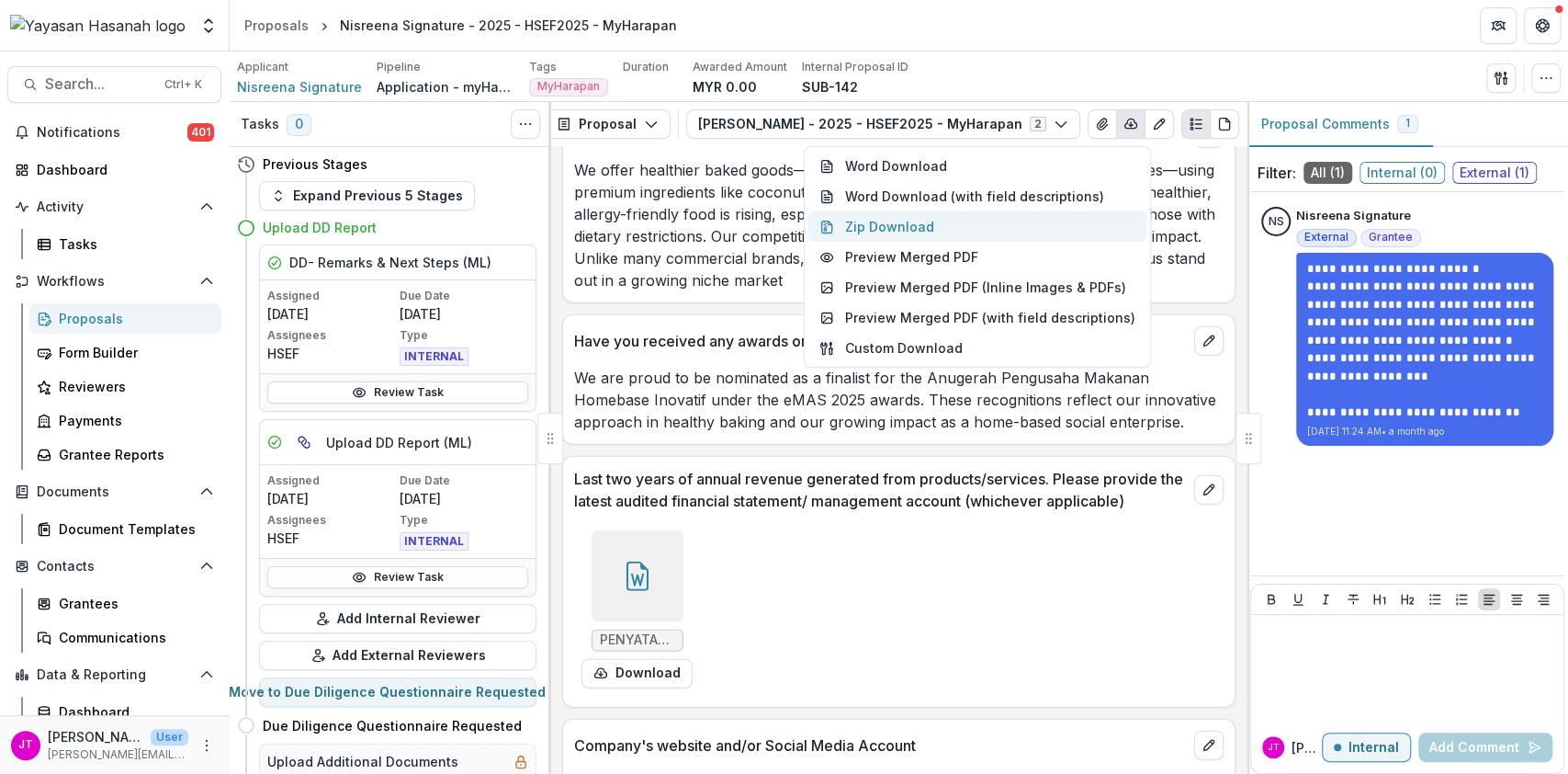
click at [950, 227] on button "Zip Download" at bounding box center [977, 226] width 338 height 30
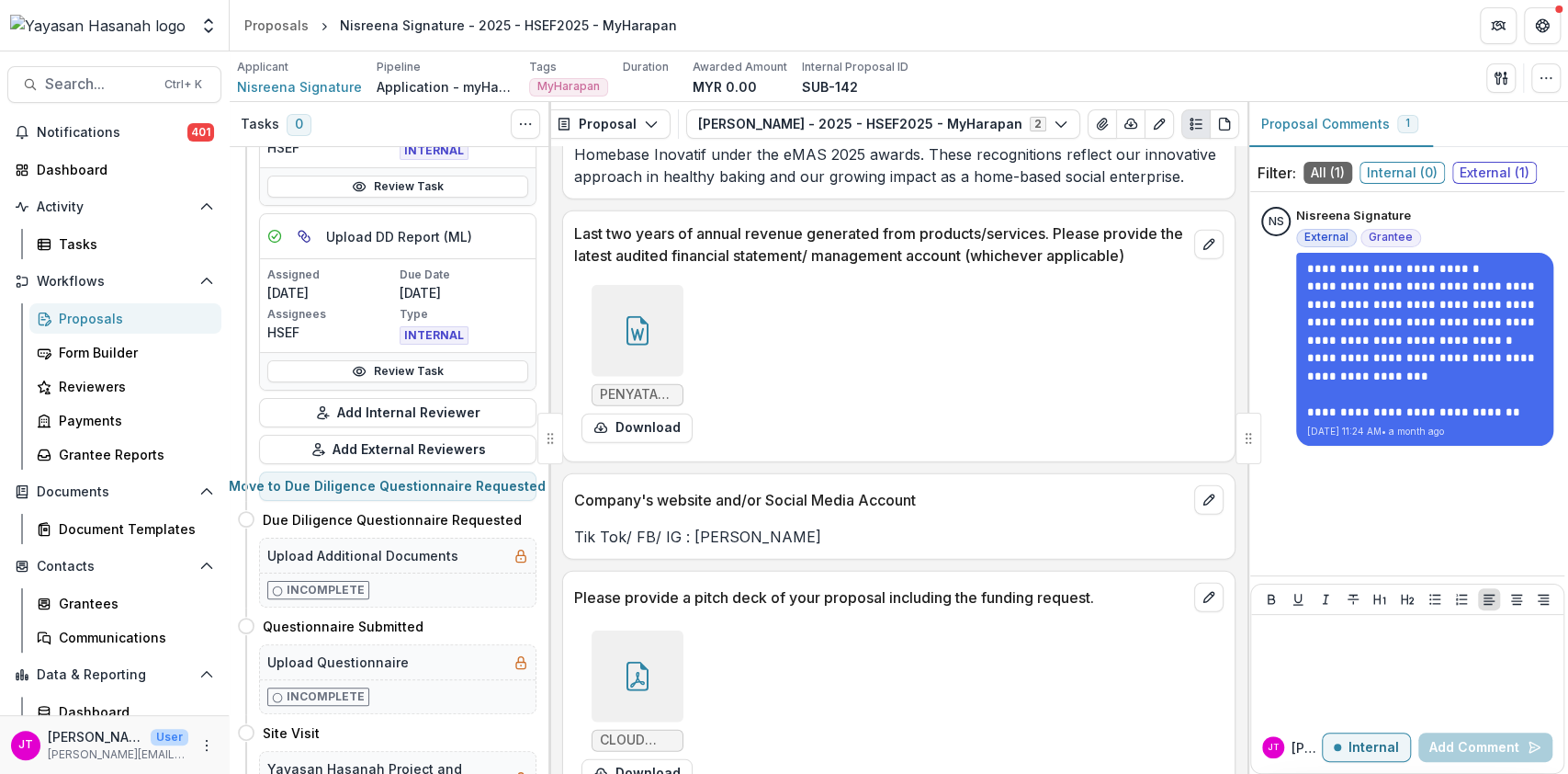
scroll to position [245, 0]
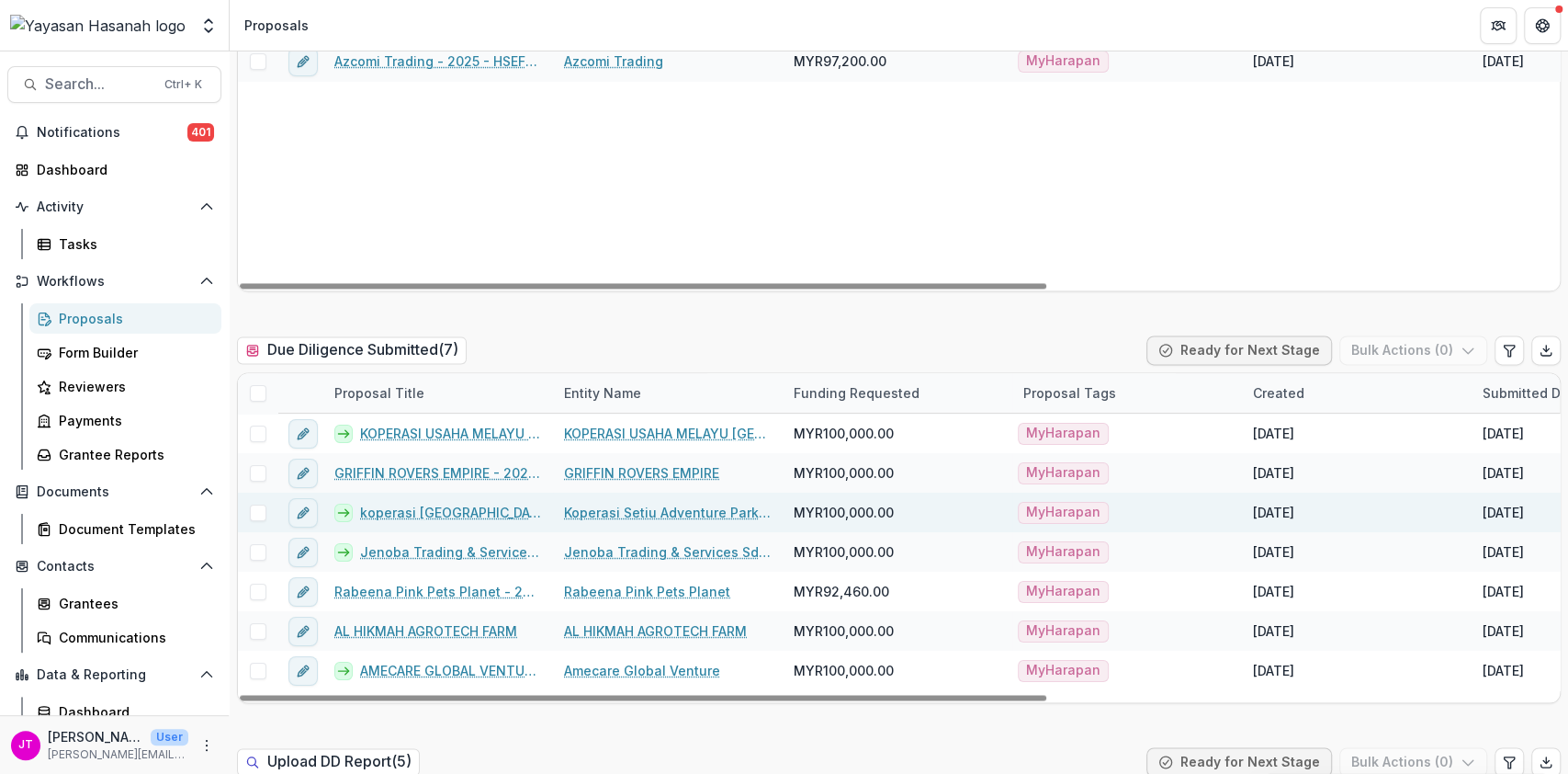
scroll to position [1714, 0]
